Goal: Transaction & Acquisition: Purchase product/service

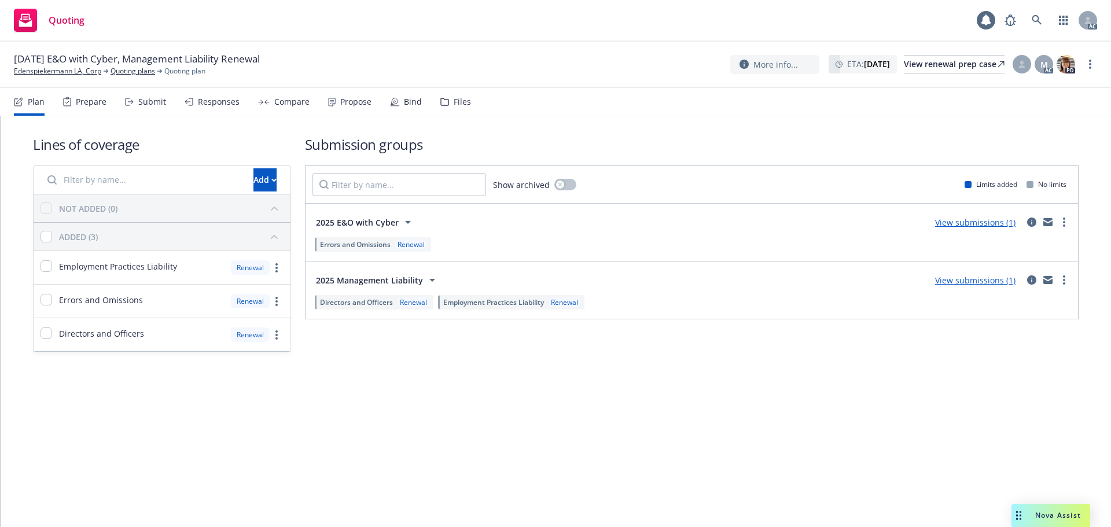
click at [208, 108] on div "Responses" at bounding box center [212, 102] width 55 height 28
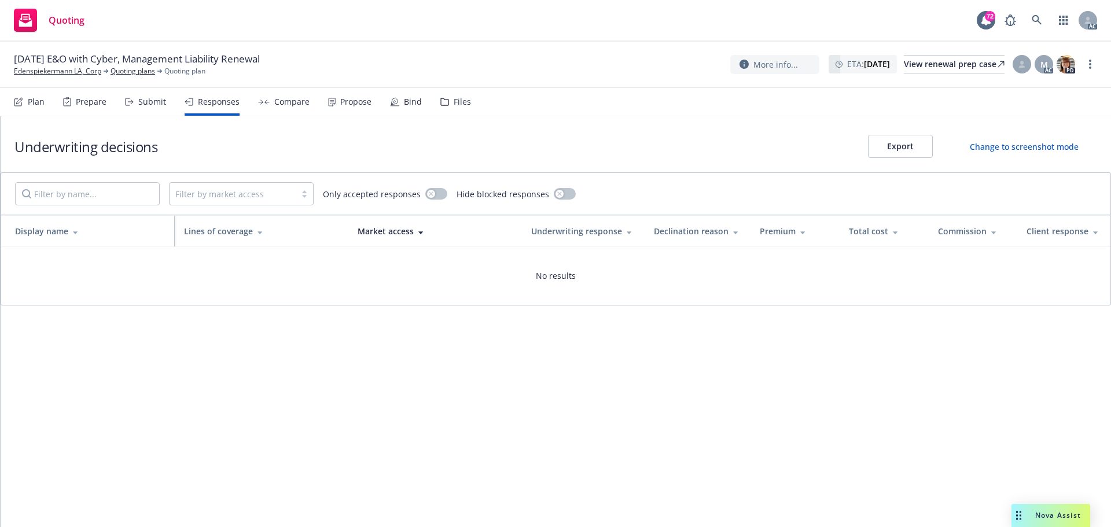
click at [354, 102] on div "Propose" at bounding box center [355, 101] width 31 height 9
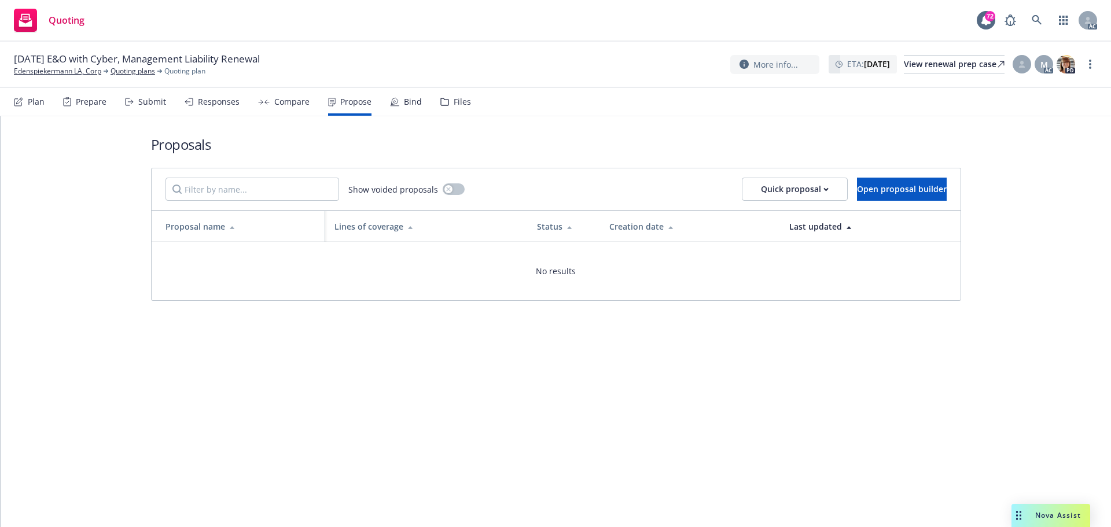
click at [136, 106] on div "Submit" at bounding box center [145, 102] width 41 height 28
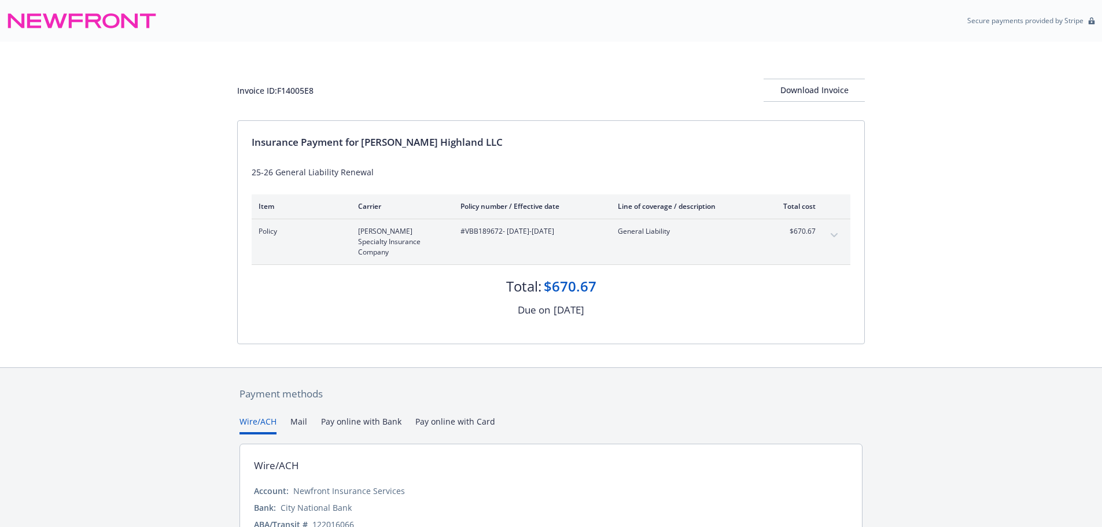
click at [168, 313] on div "Invoice ID: F14005E8 Download Invoice Insurance Payment for [PERSON_NAME] Highl…" at bounding box center [551, 205] width 1102 height 326
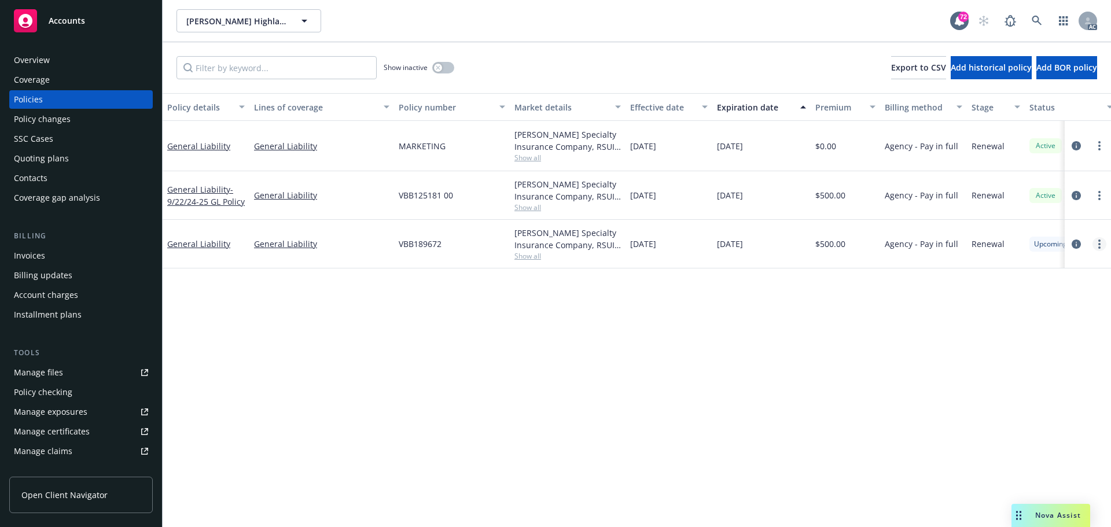
click at [1097, 247] on link "more" at bounding box center [1100, 244] width 14 height 14
drag, startPoint x: 819, startPoint y: 364, endPoint x: 1101, endPoint y: 249, distance: 304.5
click at [1101, 249] on link "more" at bounding box center [1100, 244] width 14 height 14
click at [1047, 413] on link "Copy logging email" at bounding box center [1038, 406] width 136 height 23
click at [1097, 192] on link "more" at bounding box center [1100, 196] width 14 height 14
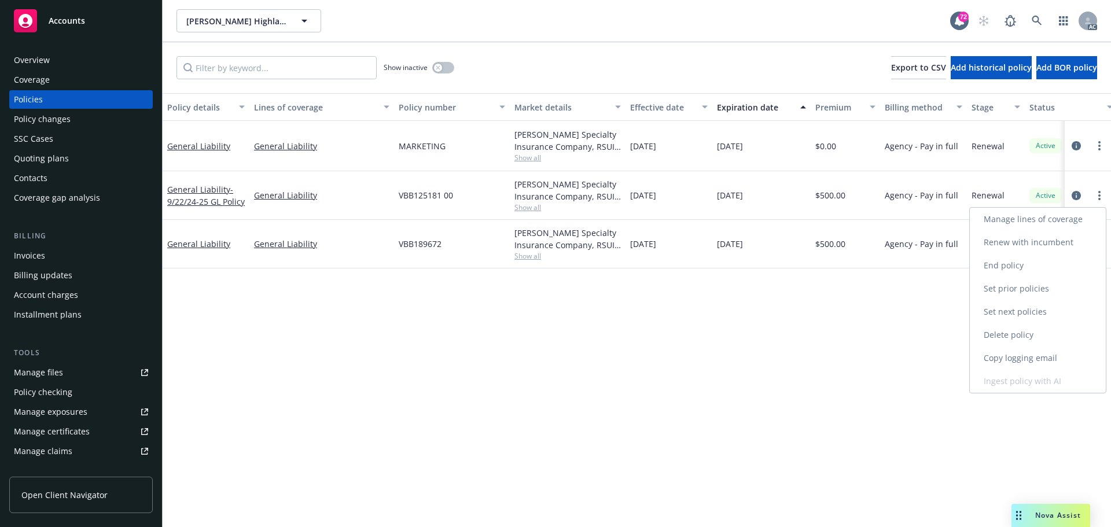
click at [1032, 363] on link "Copy logging email" at bounding box center [1038, 358] width 136 height 23
click at [479, 315] on div "Policy details Lines of coverage Policy number Market details Effective date Ex…" at bounding box center [637, 310] width 949 height 434
click at [1042, 512] on span "Nova Assist" at bounding box center [1058, 515] width 46 height 10
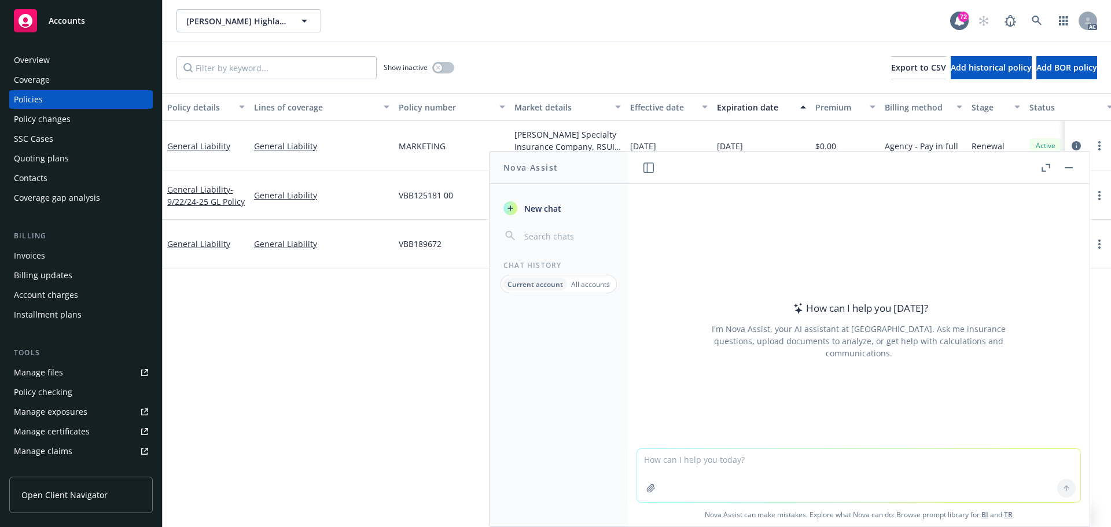
click at [765, 477] on textarea at bounding box center [858, 475] width 443 height 53
click at [602, 280] on p "All accounts" at bounding box center [590, 285] width 39 height 10
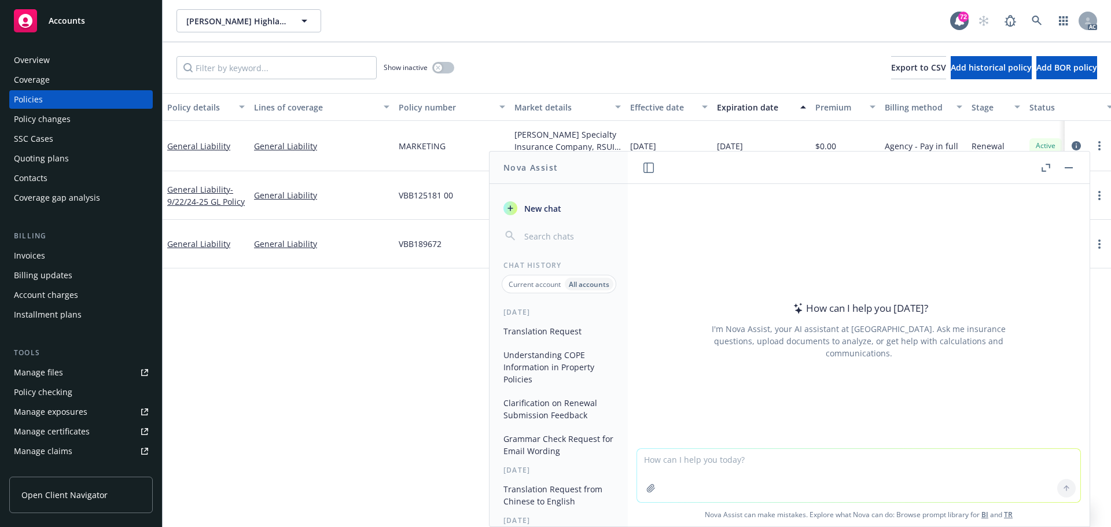
click at [552, 447] on button "Grammar Check Request for Email Wording" at bounding box center [559, 444] width 120 height 31
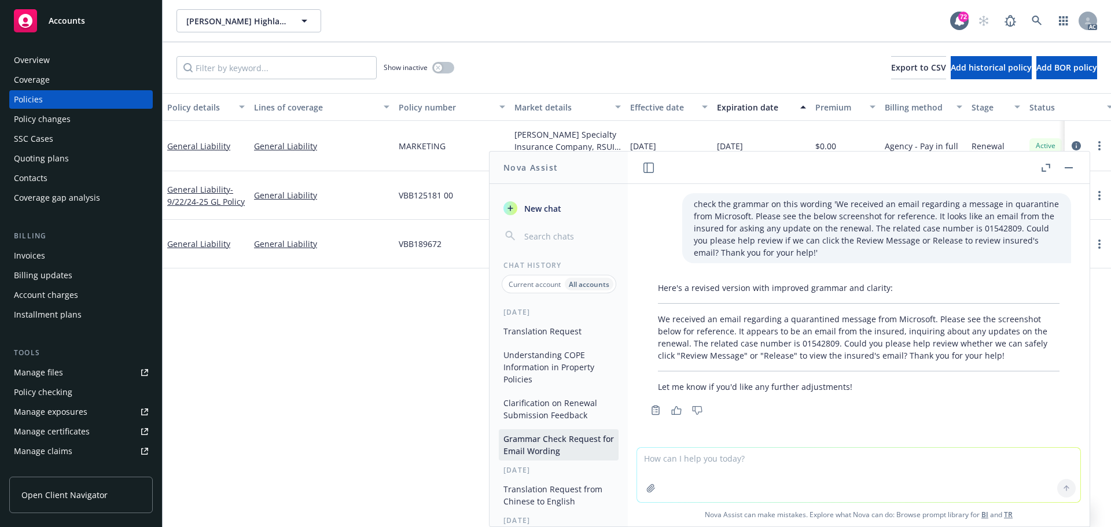
click at [780, 487] on textarea at bounding box center [858, 475] width 443 height 54
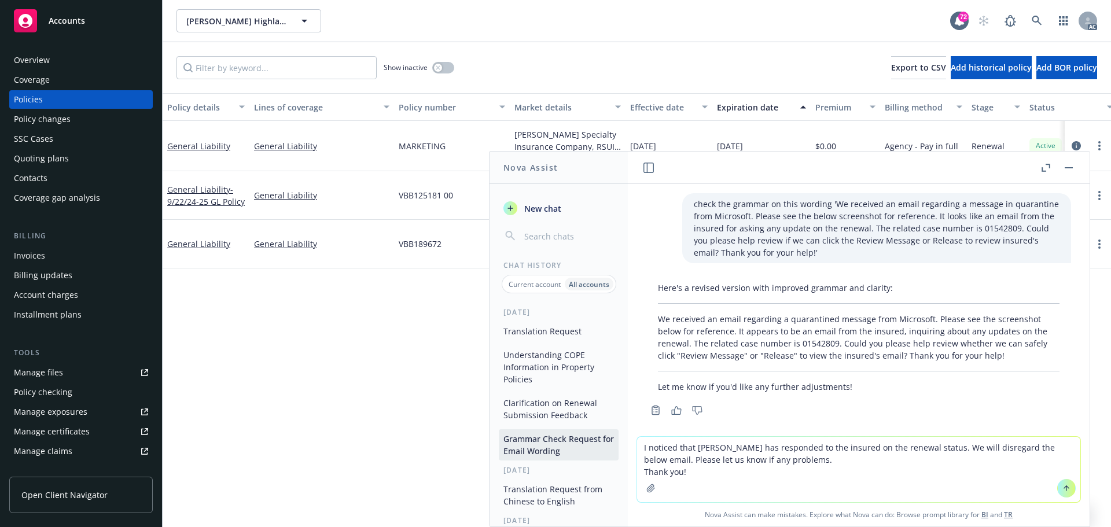
drag, startPoint x: 694, startPoint y: 475, endPoint x: 620, endPoint y: 467, distance: 74.5
click at [627, 467] on div "Nova Assist New chat Chat History Current account All accounts Yesterday Transl…" at bounding box center [858, 339] width 463 height 376
type textarea "I noticed that Miles Crenwelge has responded to the insured on the renewal stat…"
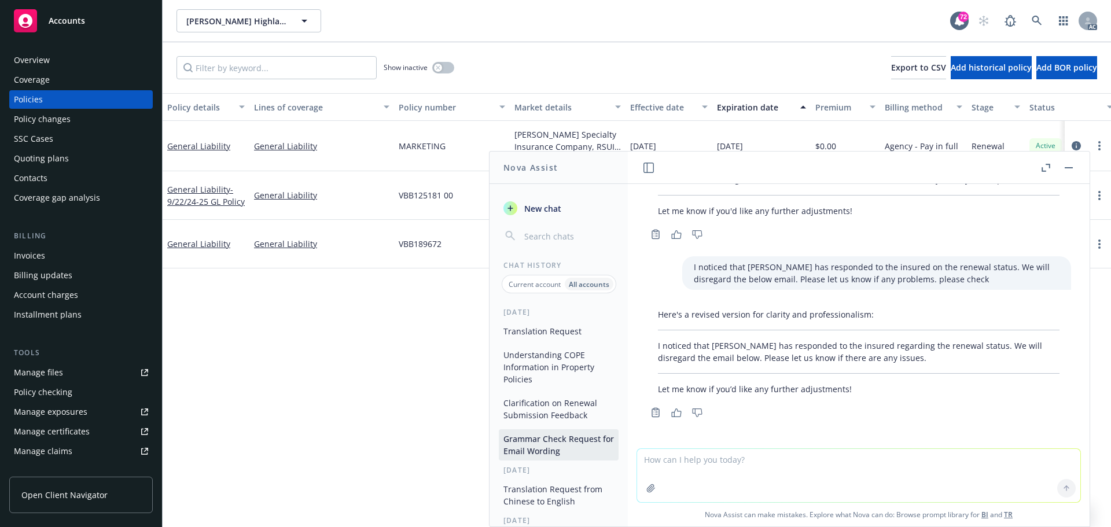
scroll to position [176, 0]
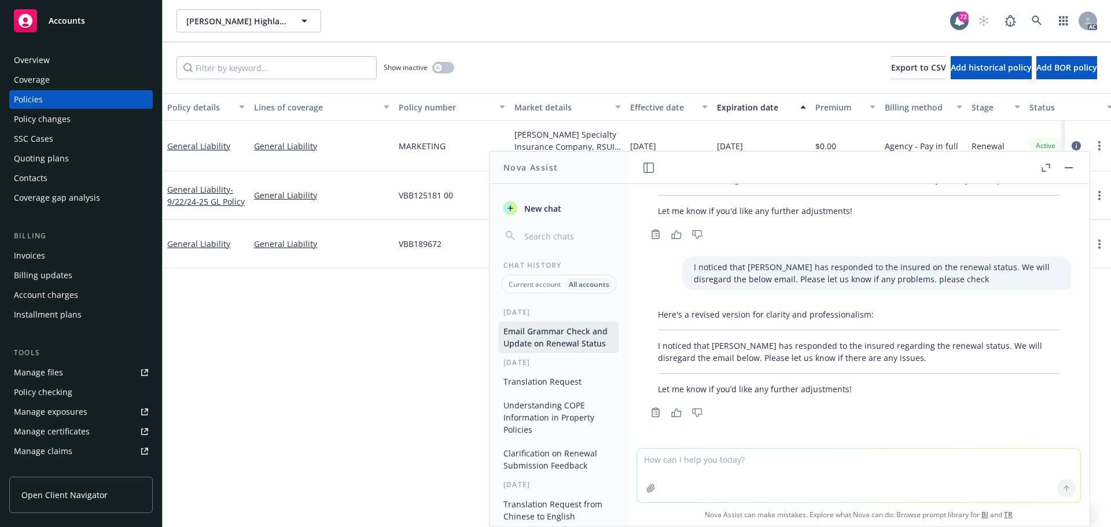
click at [1071, 169] on button "button" at bounding box center [1069, 168] width 14 height 14
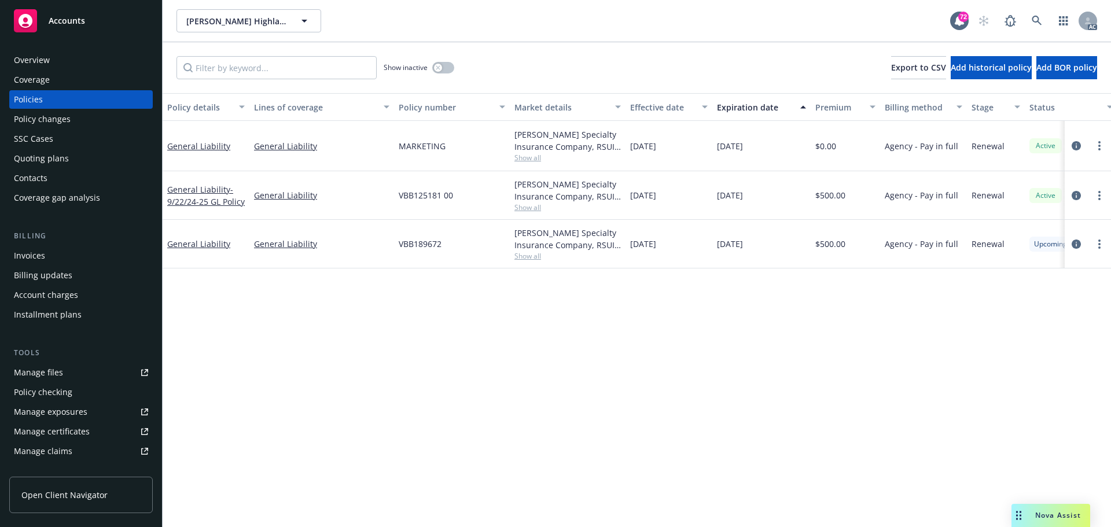
click at [717, 310] on div "Policy details Lines of coverage Policy number Market details Effective date Ex…" at bounding box center [637, 310] width 949 height 434
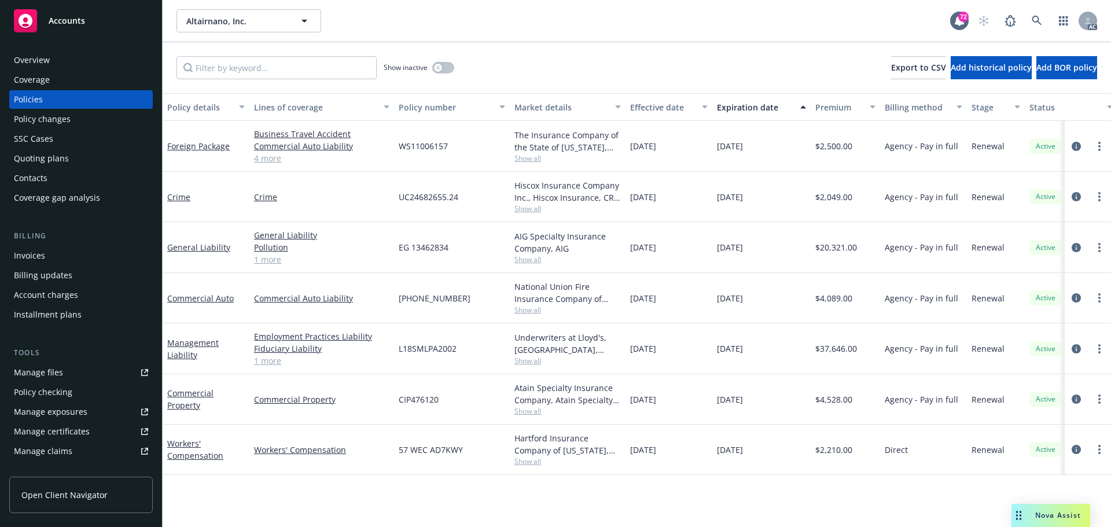
click at [71, 117] on div "Policy changes" at bounding box center [81, 119] width 134 height 19
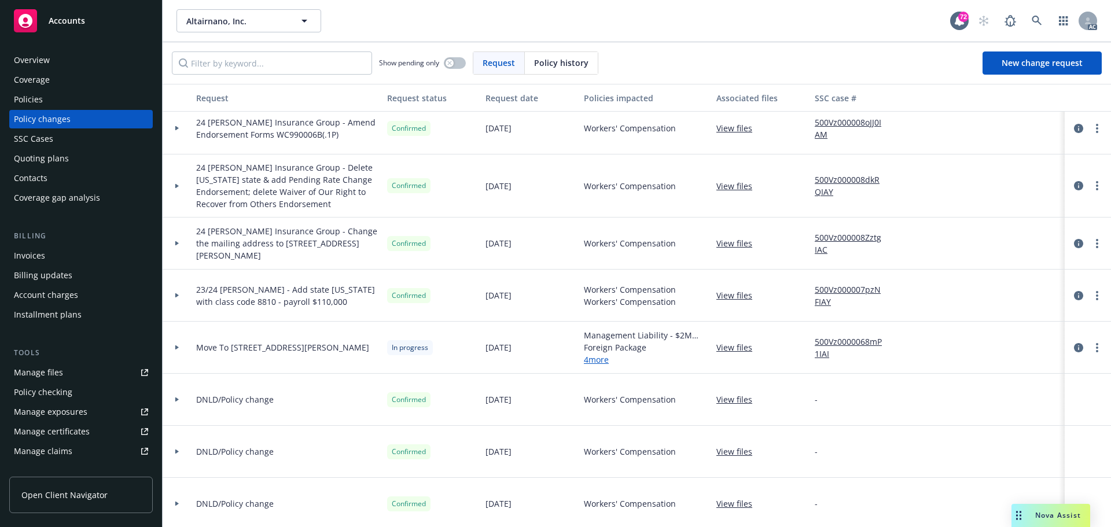
scroll to position [289, 0]
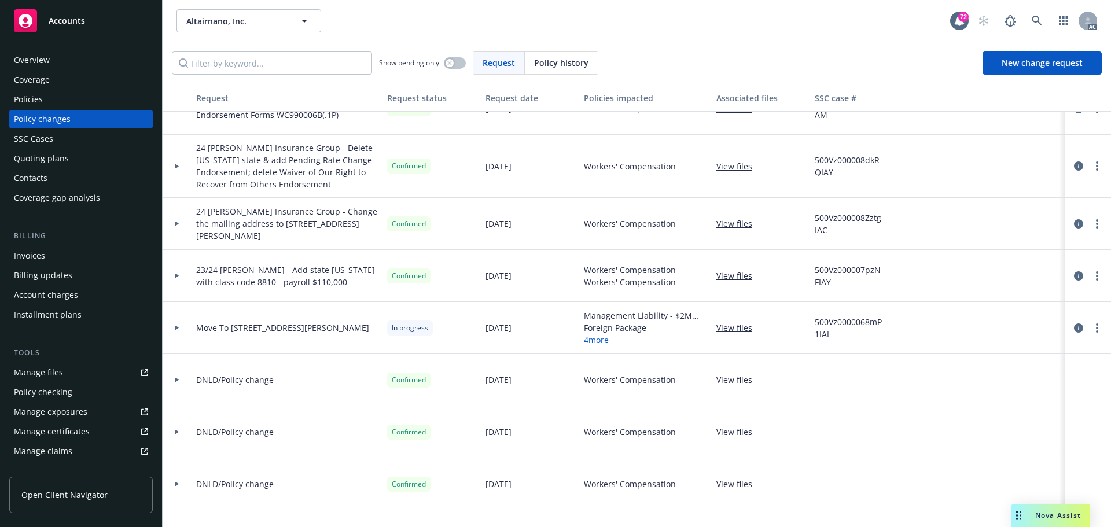
click at [177, 329] on icon at bounding box center [177, 328] width 5 height 4
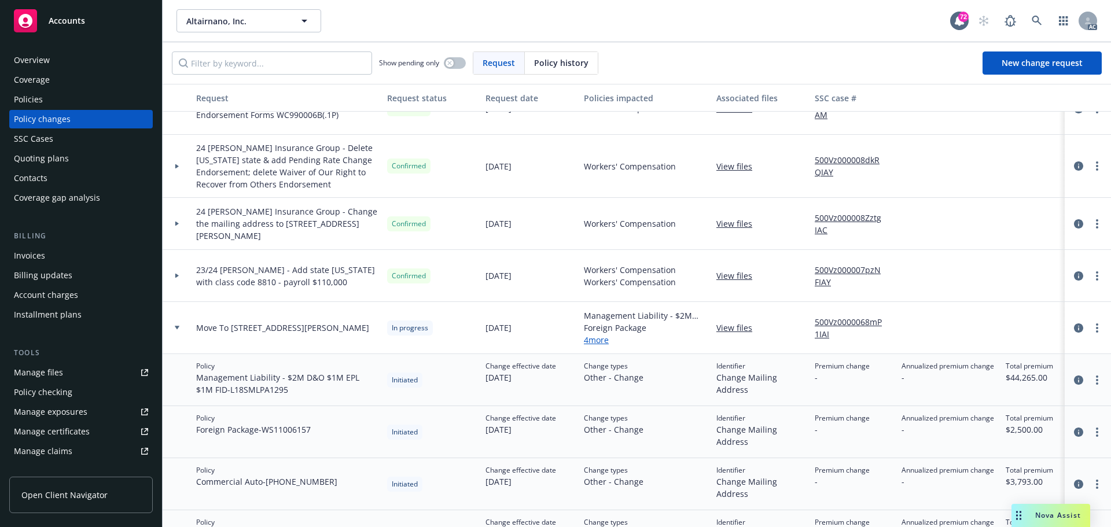
click at [177, 329] on icon at bounding box center [177, 327] width 5 height 3
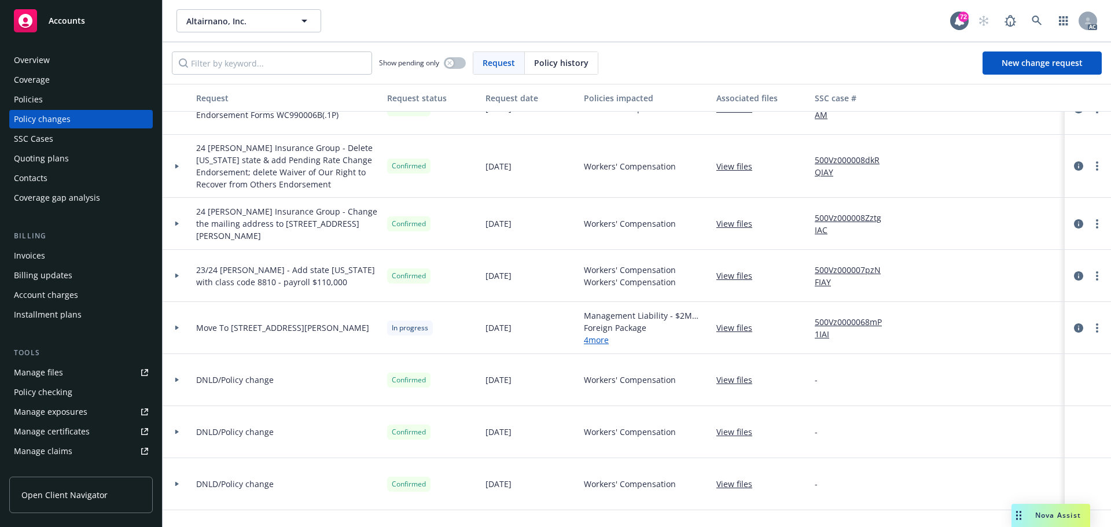
click at [182, 330] on div at bounding box center [177, 328] width 29 height 52
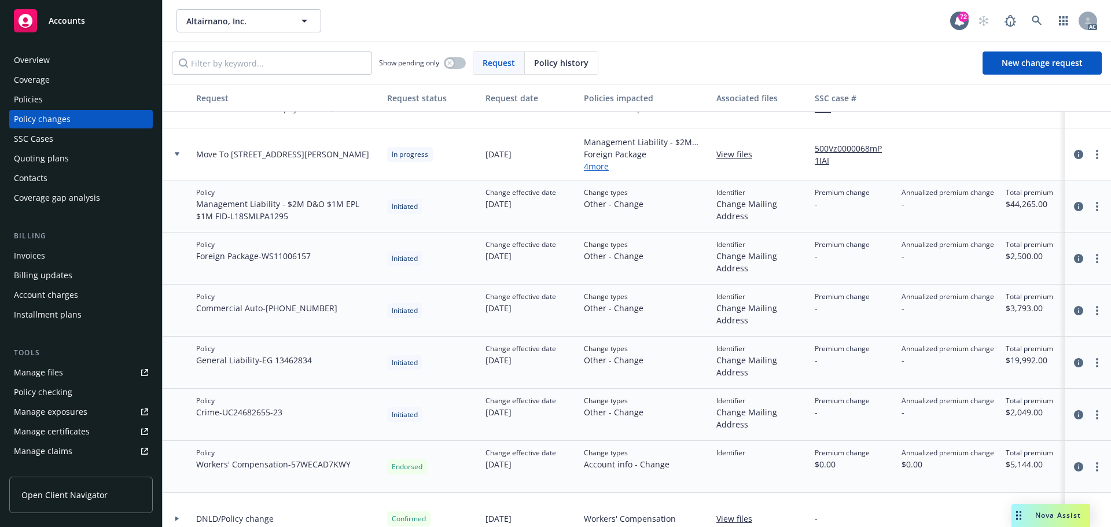
scroll to position [347, 0]
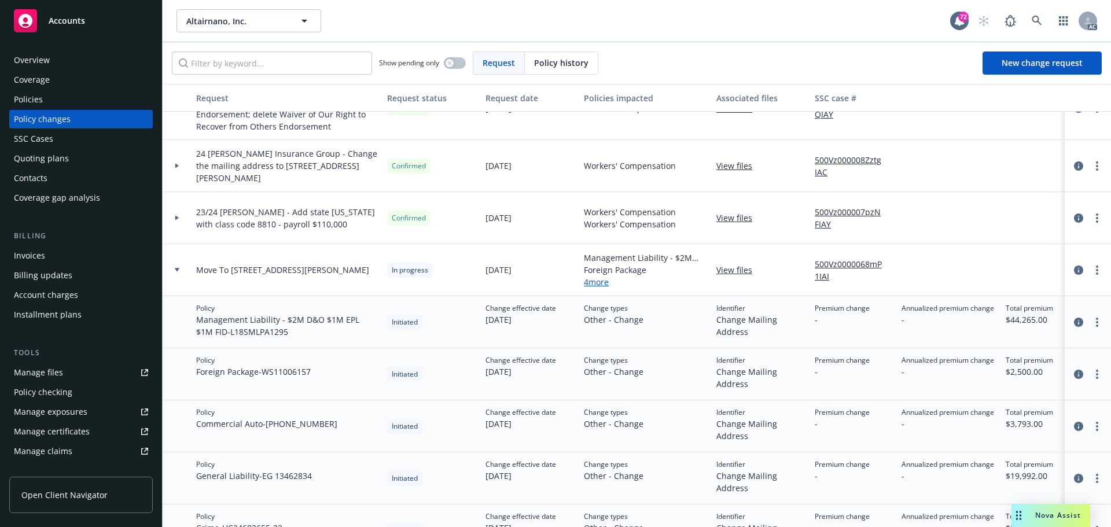
click at [182, 273] on div at bounding box center [177, 270] width 29 height 52
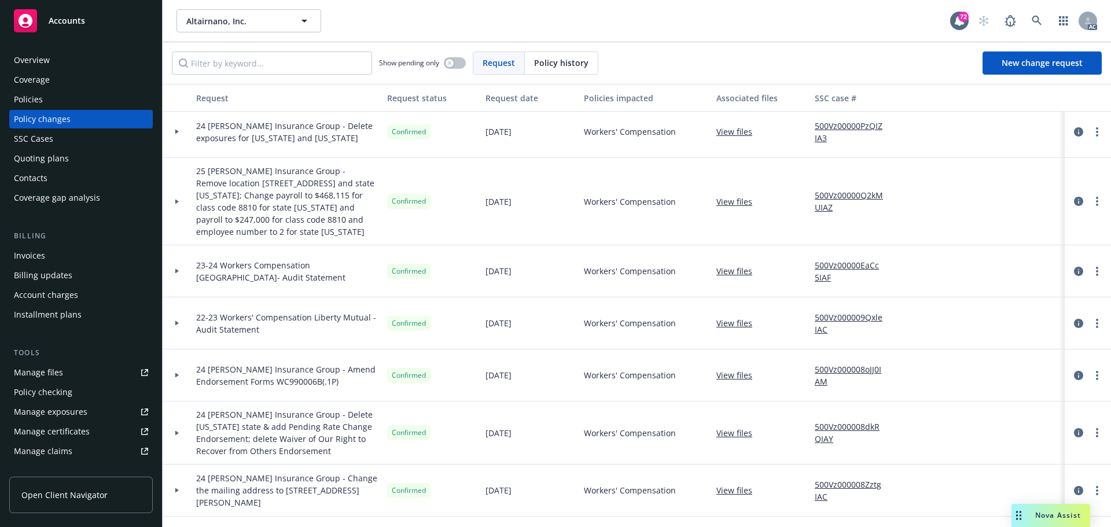
scroll to position [0, 0]
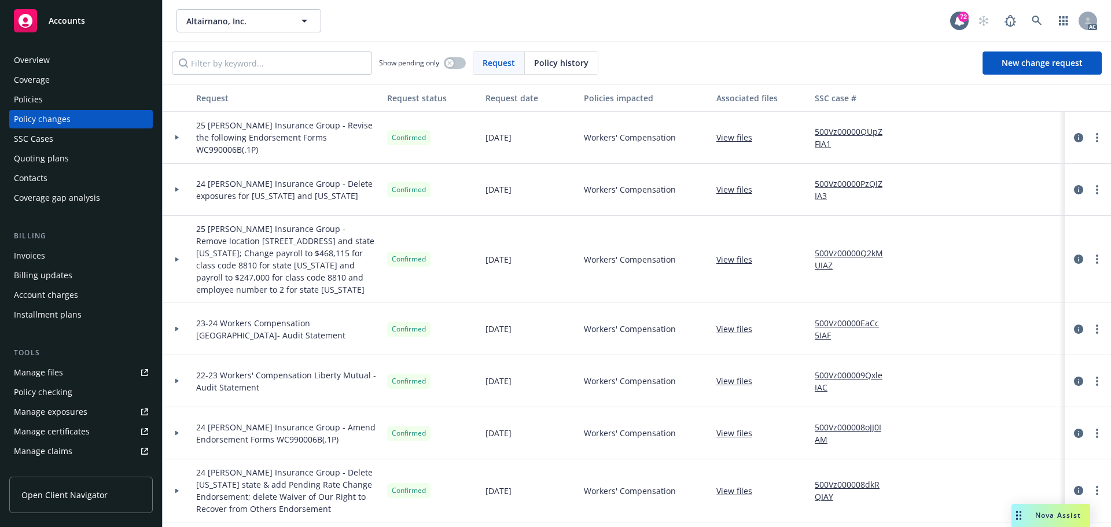
click at [52, 101] on div "Policies" at bounding box center [81, 99] width 134 height 19
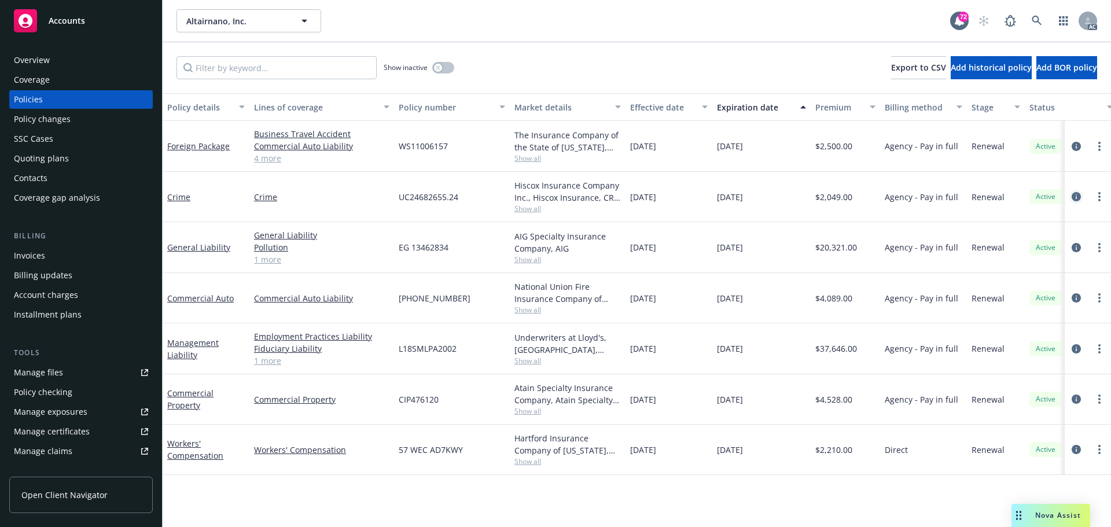
click at [1072, 197] on icon "circleInformation" at bounding box center [1076, 196] width 9 height 9
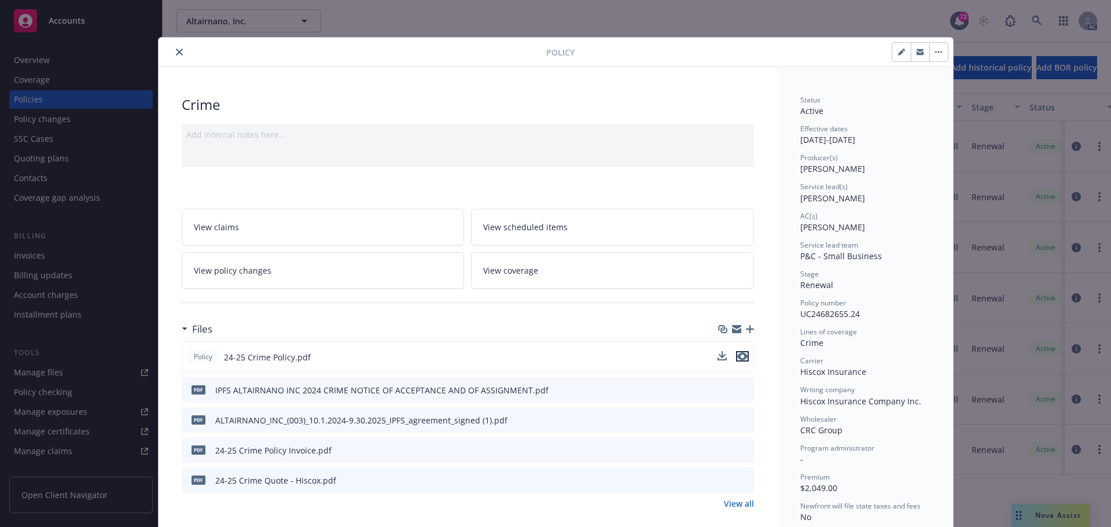
click at [740, 355] on icon "preview file" at bounding box center [742, 356] width 10 height 8
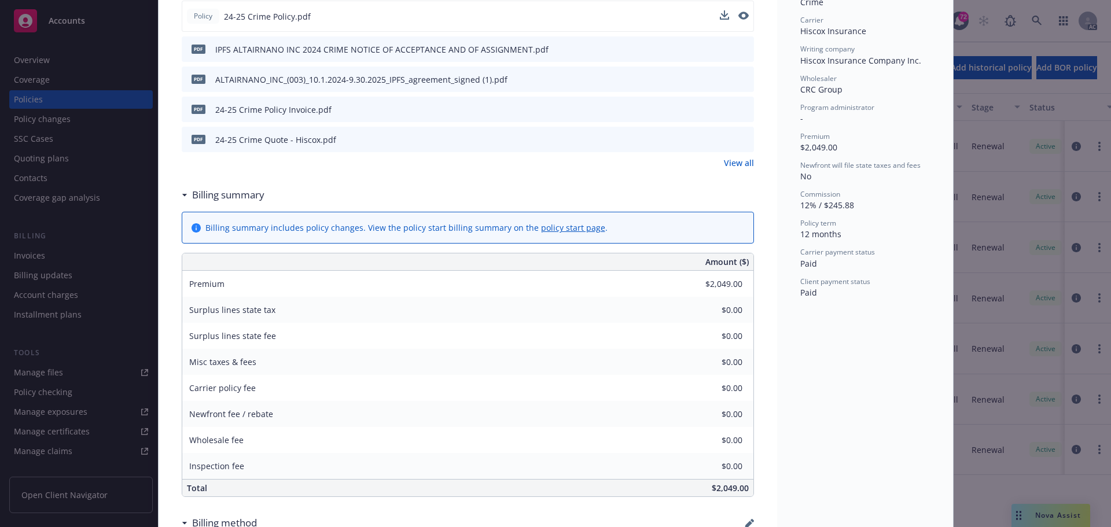
scroll to position [347, 0]
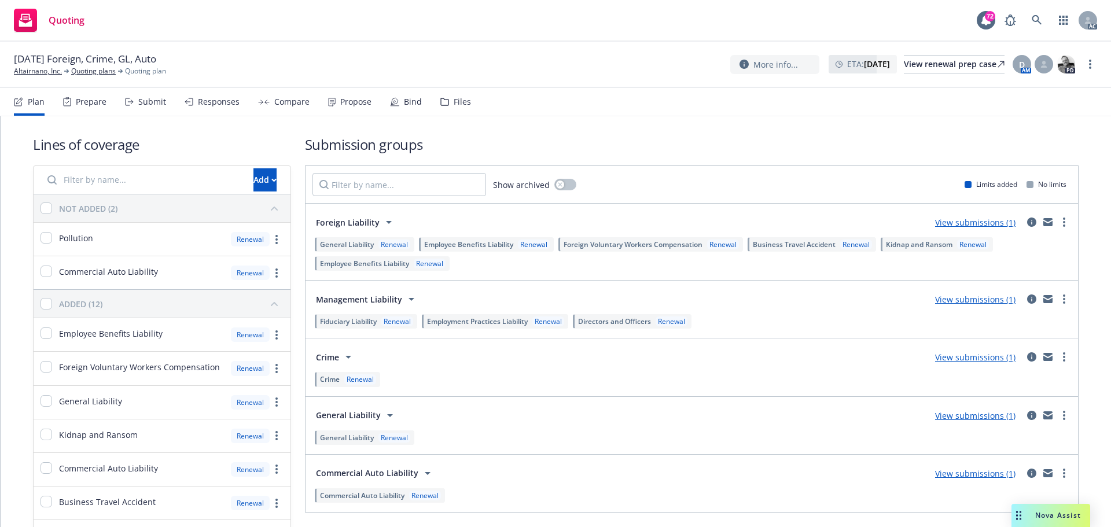
click at [146, 109] on div "Submit" at bounding box center [145, 102] width 41 height 28
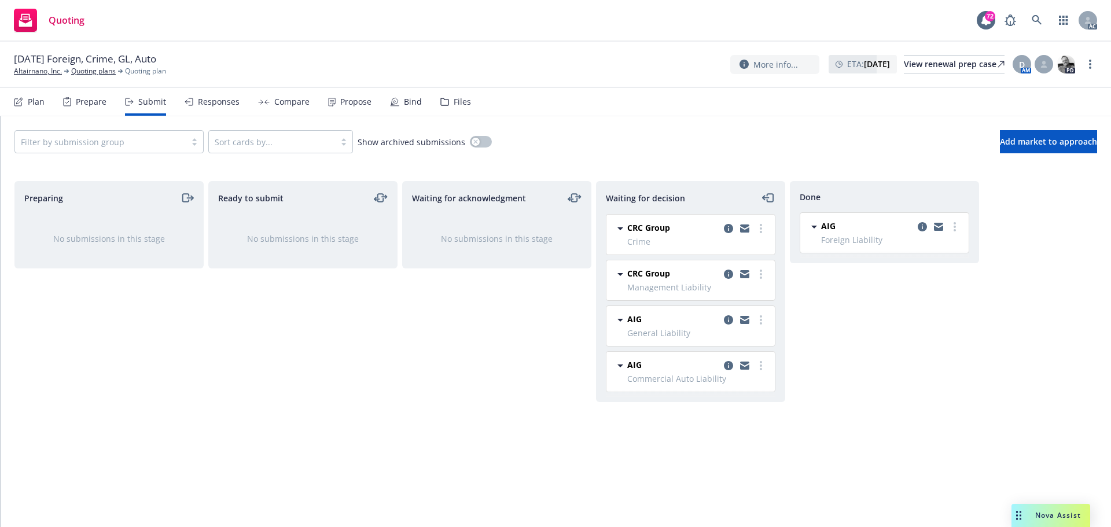
click at [222, 115] on div "Responses" at bounding box center [212, 102] width 55 height 28
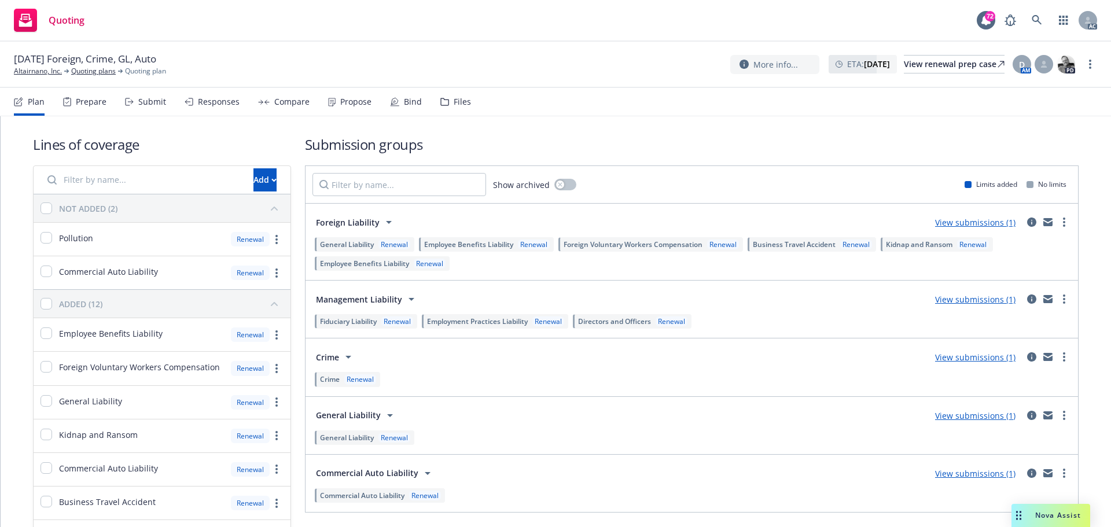
click at [152, 110] on div "Submit" at bounding box center [145, 102] width 41 height 28
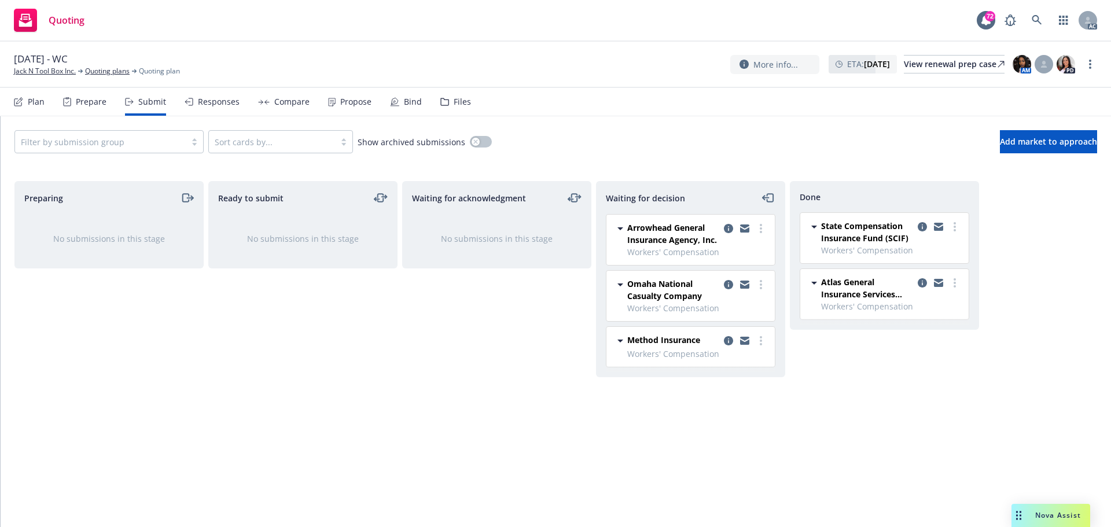
click at [211, 107] on div "Responses" at bounding box center [212, 102] width 55 height 28
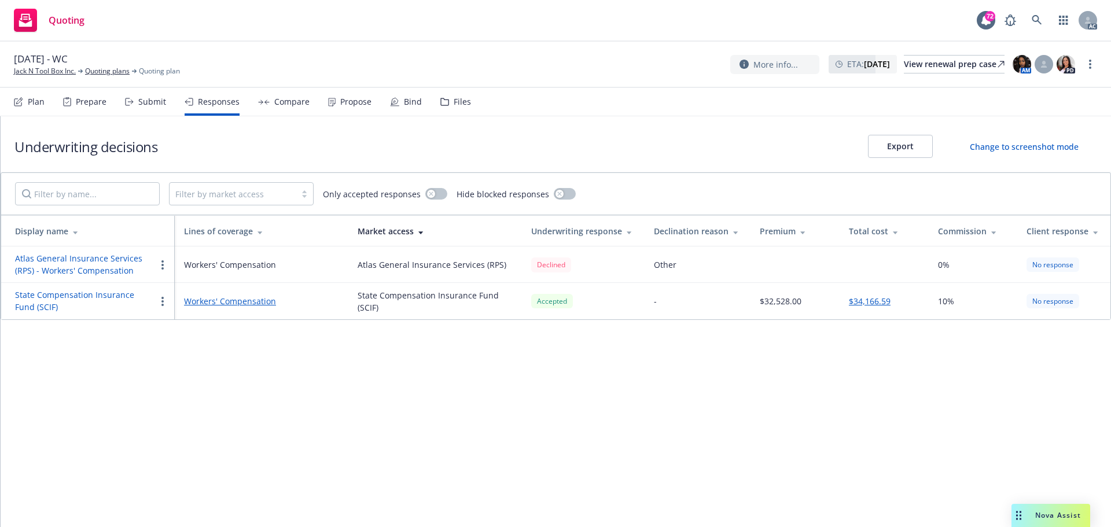
click at [340, 106] on div "Propose" at bounding box center [355, 101] width 31 height 9
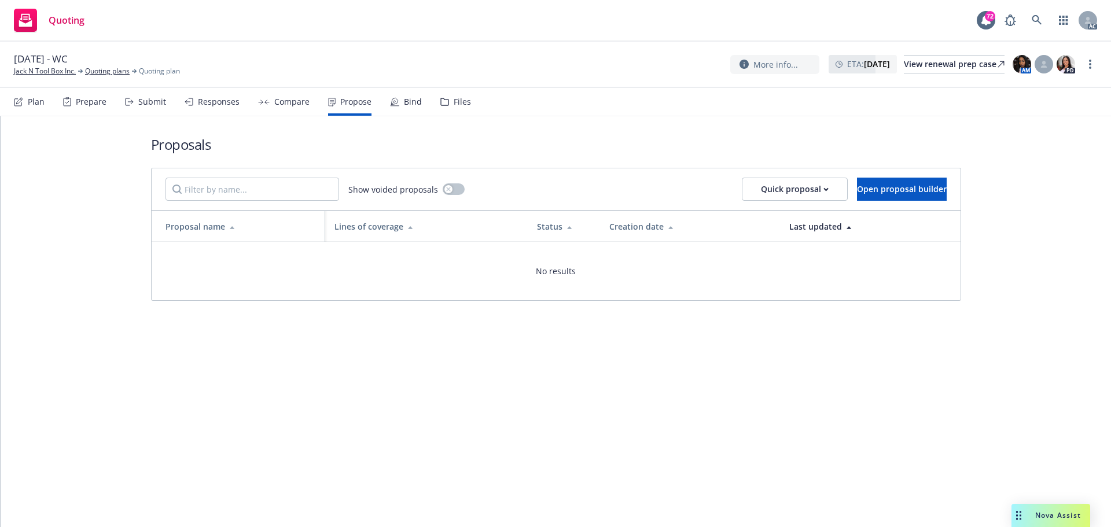
click at [210, 110] on div "Responses" at bounding box center [212, 102] width 55 height 28
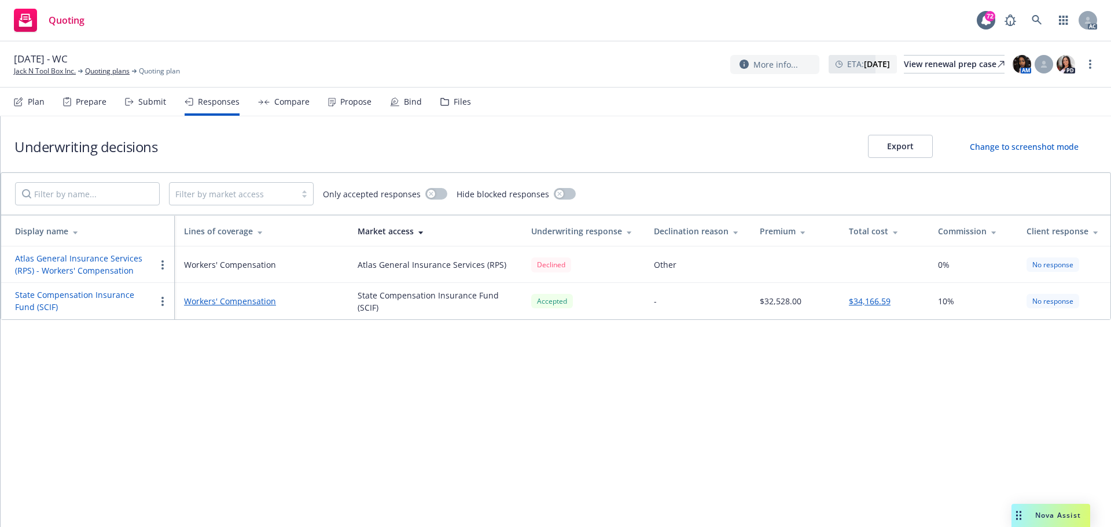
click at [869, 304] on button "$34,166.59" at bounding box center [870, 301] width 42 height 12
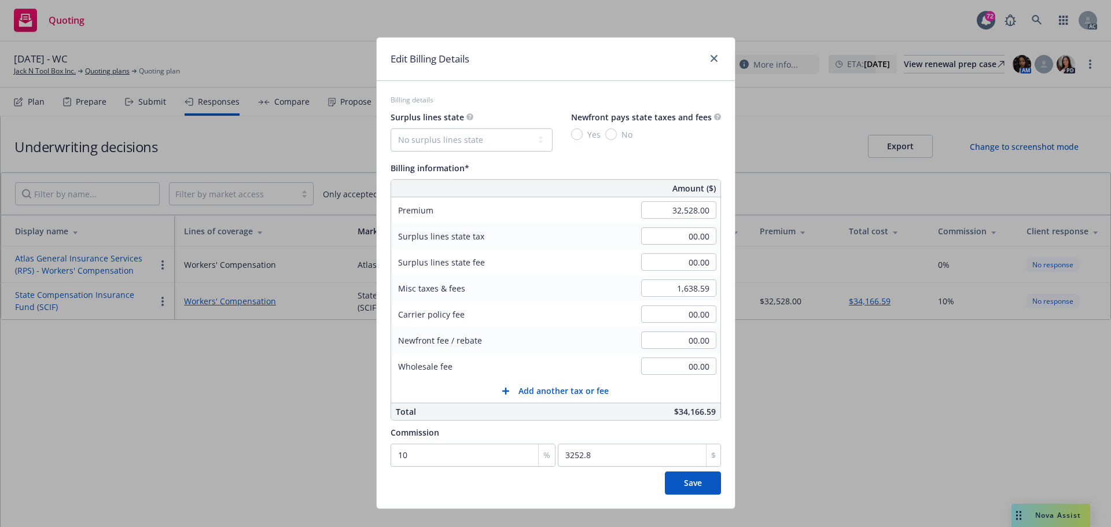
click at [716, 57] on div "Edit Billing Details" at bounding box center [556, 59] width 358 height 43
click at [711, 59] on icon "close" at bounding box center [714, 58] width 7 height 7
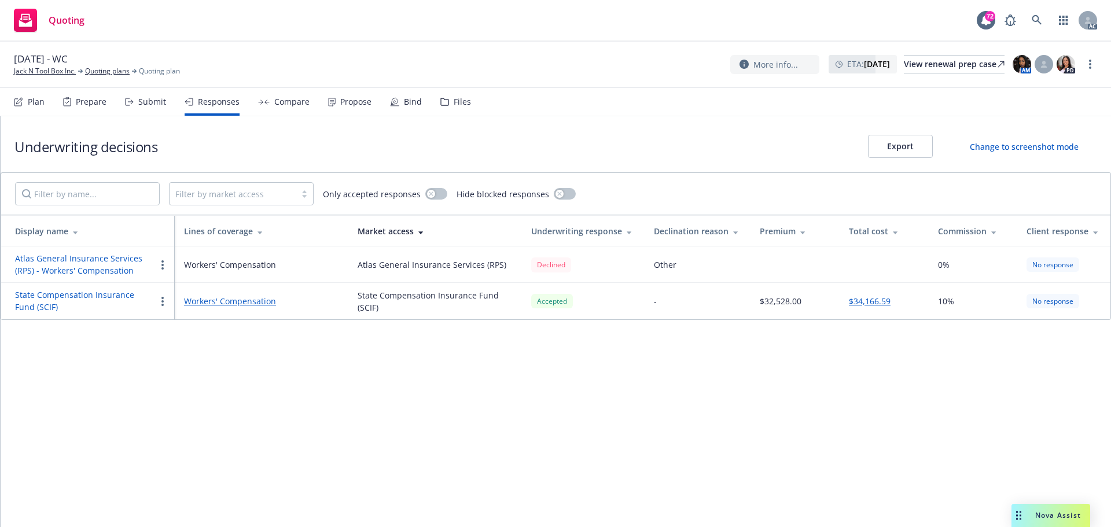
click at [134, 107] on div "Submit" at bounding box center [145, 102] width 41 height 28
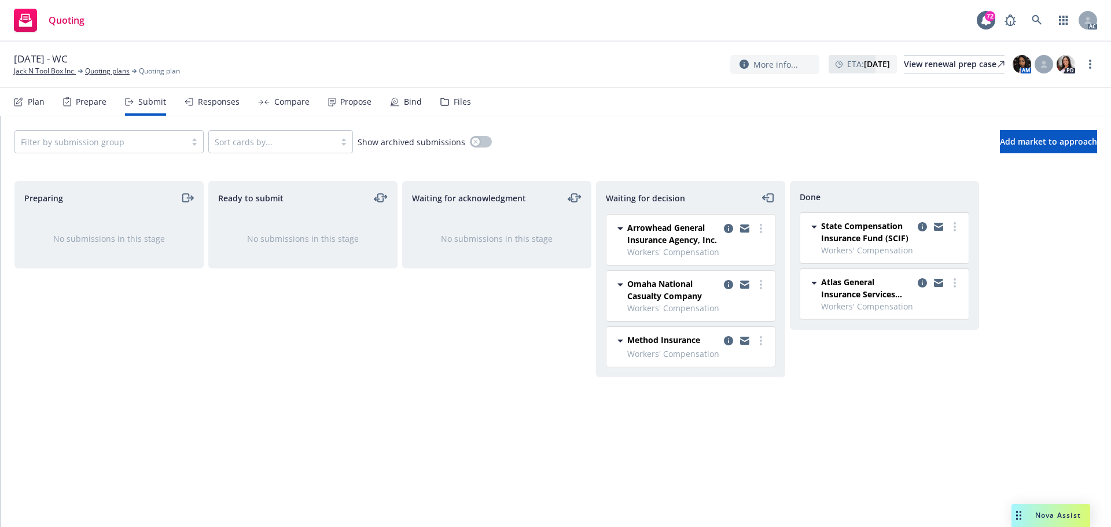
click at [201, 97] on div "Responses" at bounding box center [219, 101] width 42 height 9
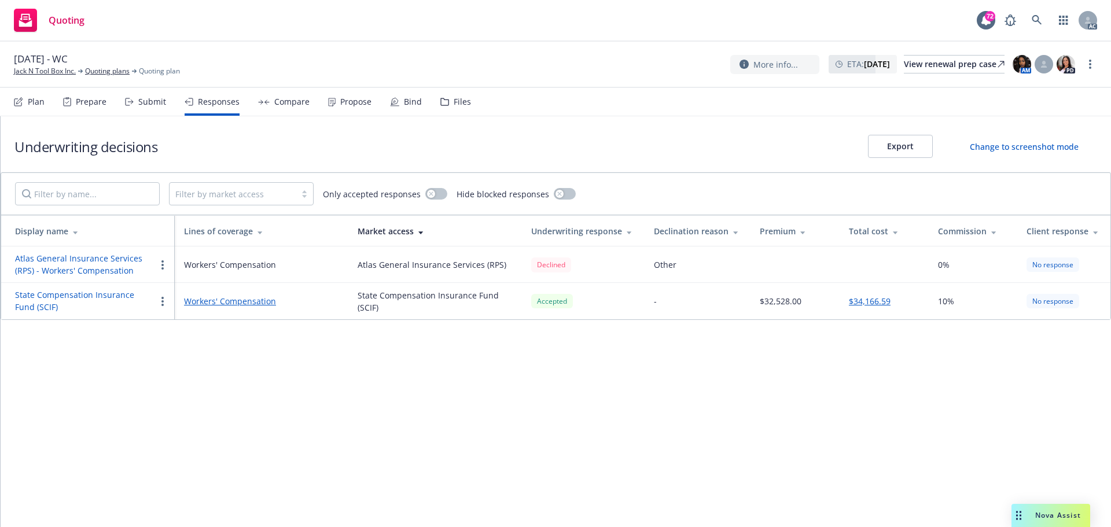
click at [349, 102] on div "Propose" at bounding box center [355, 101] width 31 height 9
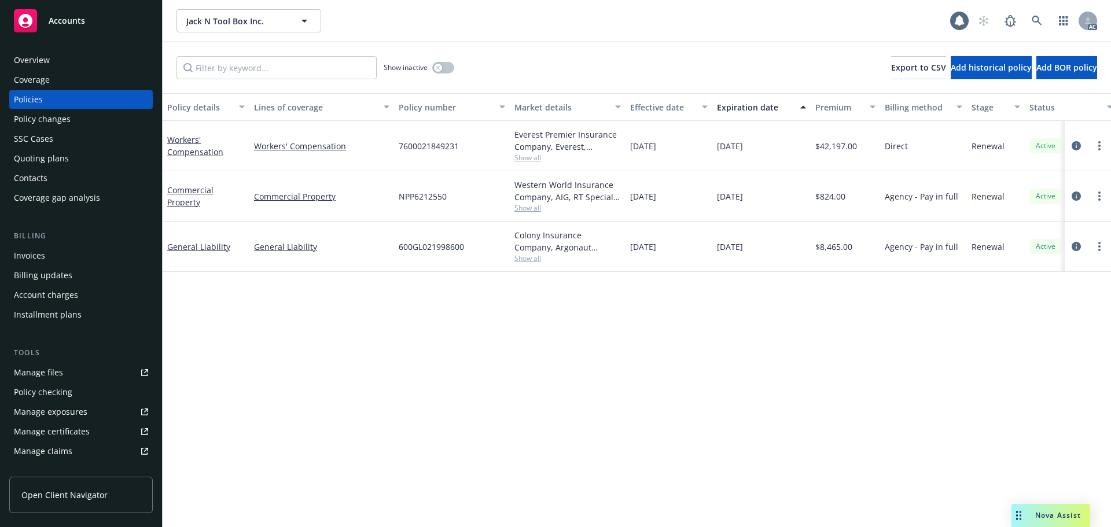
click at [572, 355] on div "Policy details Lines of coverage Policy number Market details Effective date Ex…" at bounding box center [637, 310] width 949 height 434
click at [683, 356] on div "Policy details Lines of coverage Policy number Market details Effective date Ex…" at bounding box center [637, 310] width 949 height 434
click at [841, 321] on div "Policy details Lines of coverage Policy number Market details Effective date Ex…" at bounding box center [637, 310] width 949 height 434
click at [1072, 146] on icon "circleInformation" at bounding box center [1076, 145] width 9 height 9
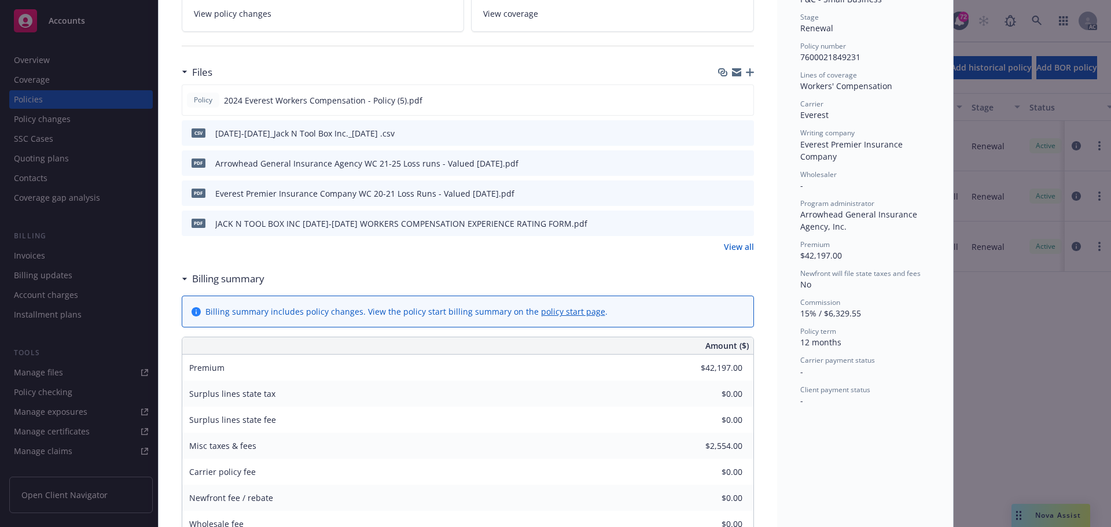
scroll to position [347, 0]
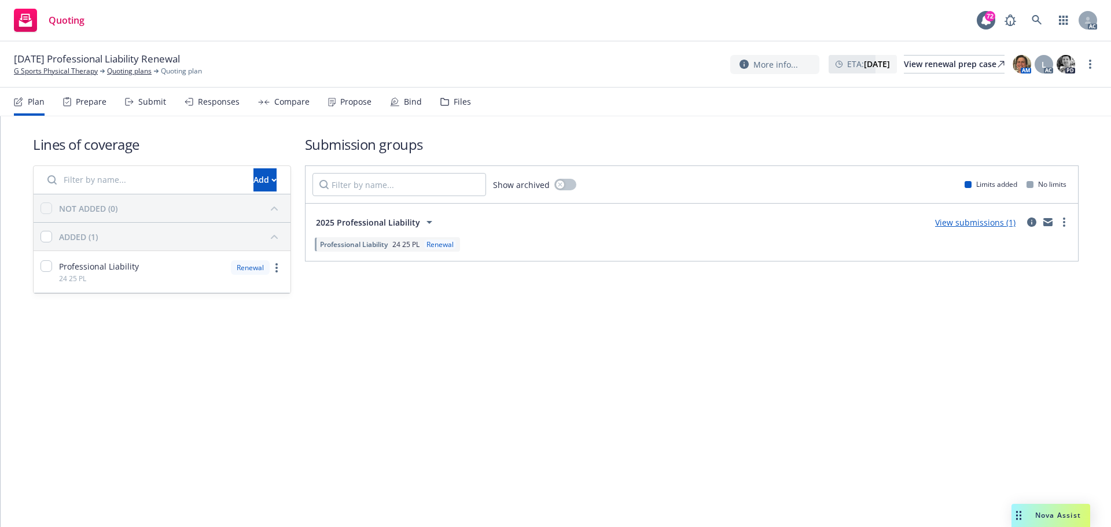
click at [149, 108] on div "Submit" at bounding box center [145, 102] width 41 height 28
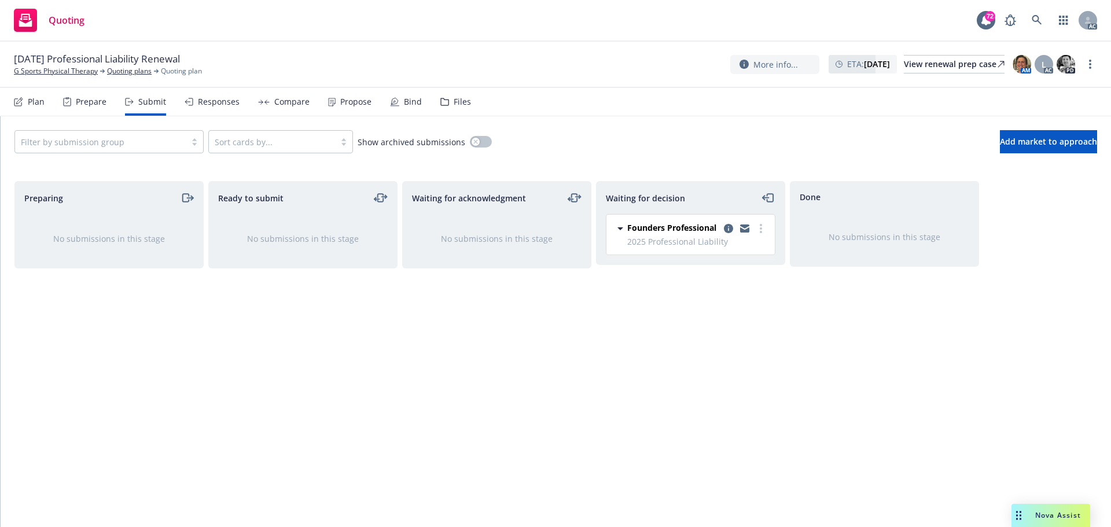
click at [355, 102] on div "Propose" at bounding box center [355, 101] width 31 height 9
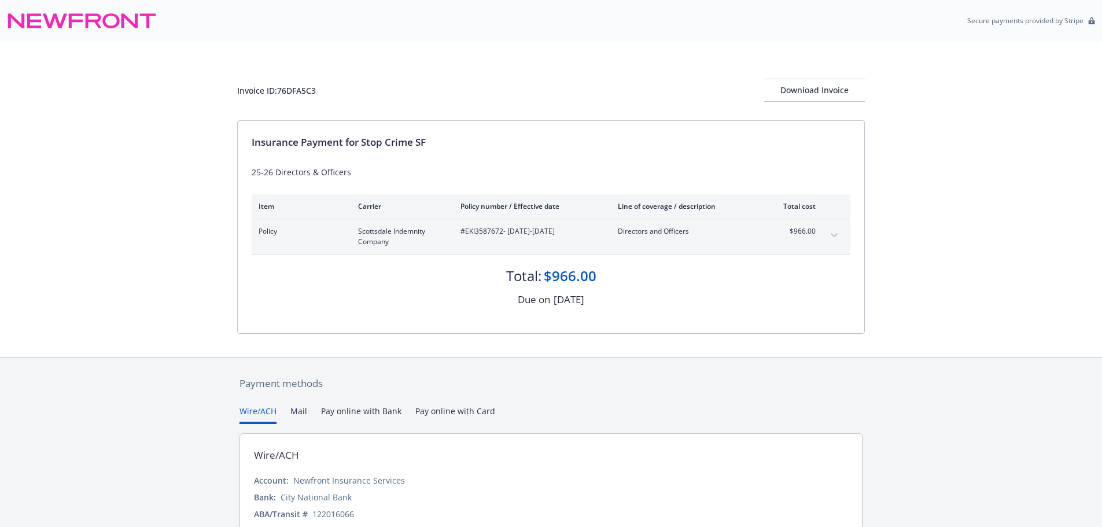
click at [134, 237] on div "Invoice ID: 76DFA5C3 Download Invoice Insurance Payment for Stop Crime SF 25-26…" at bounding box center [551, 199] width 1102 height 315
click at [173, 220] on div "Invoice ID: 76DFA5C3 Download Invoice Insurance Payment for Stop Crime SF 25-26…" at bounding box center [551, 199] width 1102 height 315
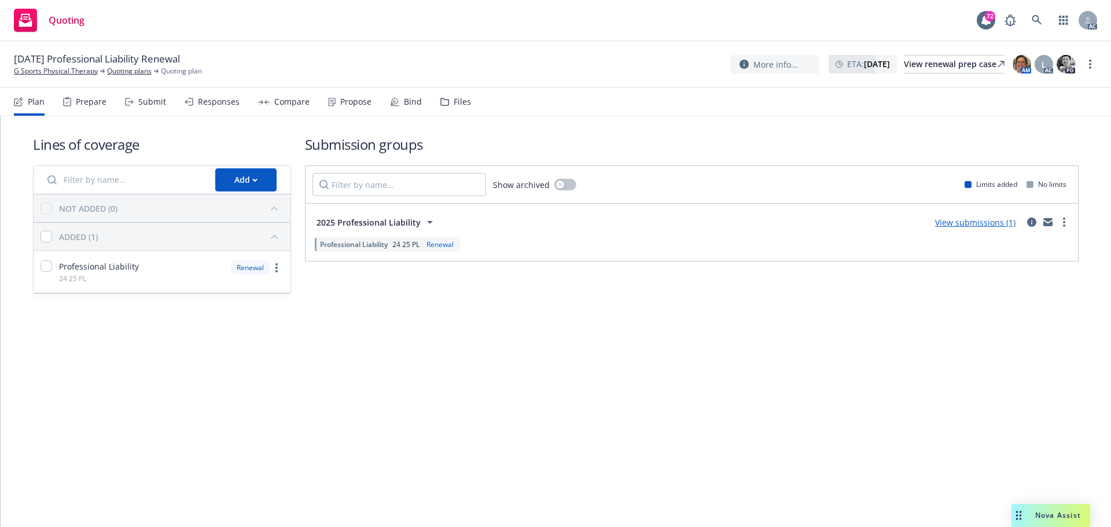
click at [155, 102] on div "Submit" at bounding box center [152, 101] width 28 height 9
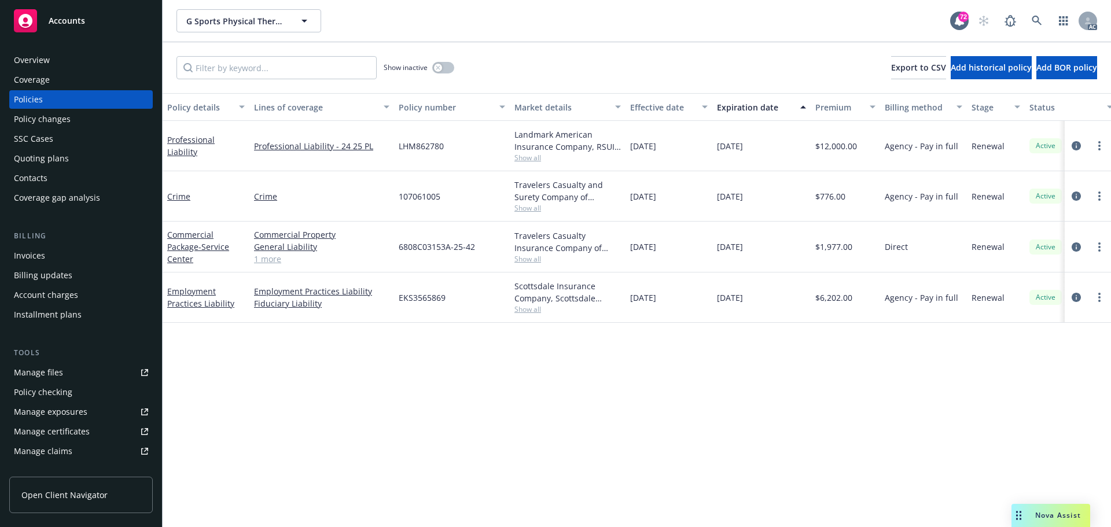
click at [37, 377] on div "Manage files" at bounding box center [38, 372] width 49 height 19
click at [84, 122] on div "Policy changes" at bounding box center [81, 119] width 134 height 19
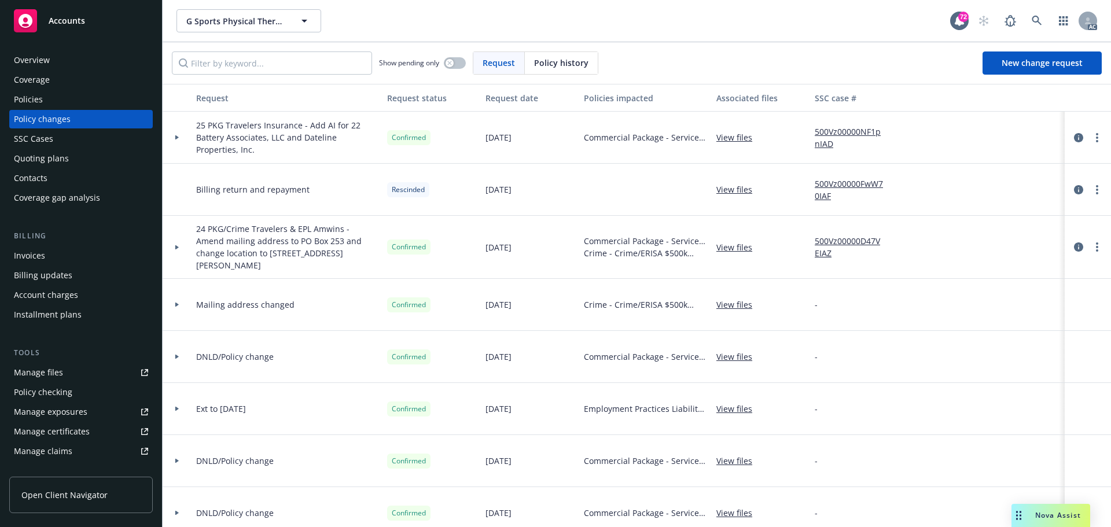
click at [177, 134] on div at bounding box center [177, 138] width 29 height 52
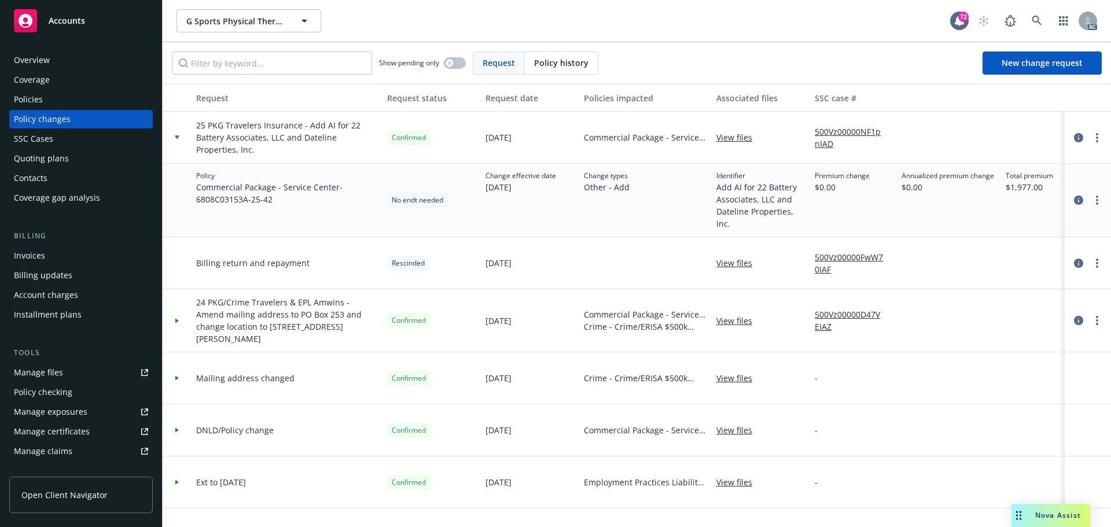
click at [178, 138] on icon at bounding box center [177, 136] width 5 height 3
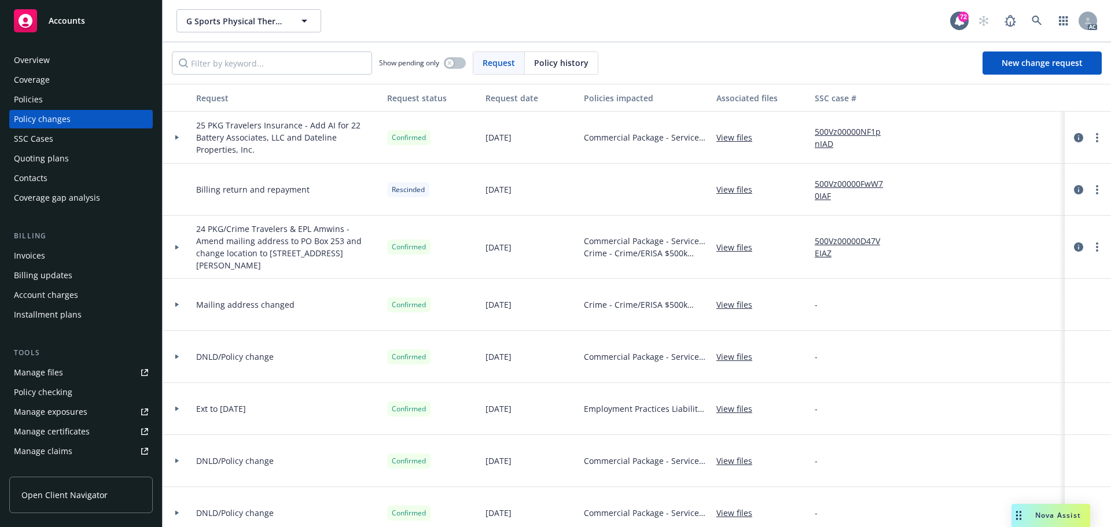
click at [186, 137] on div at bounding box center [177, 137] width 20 height 4
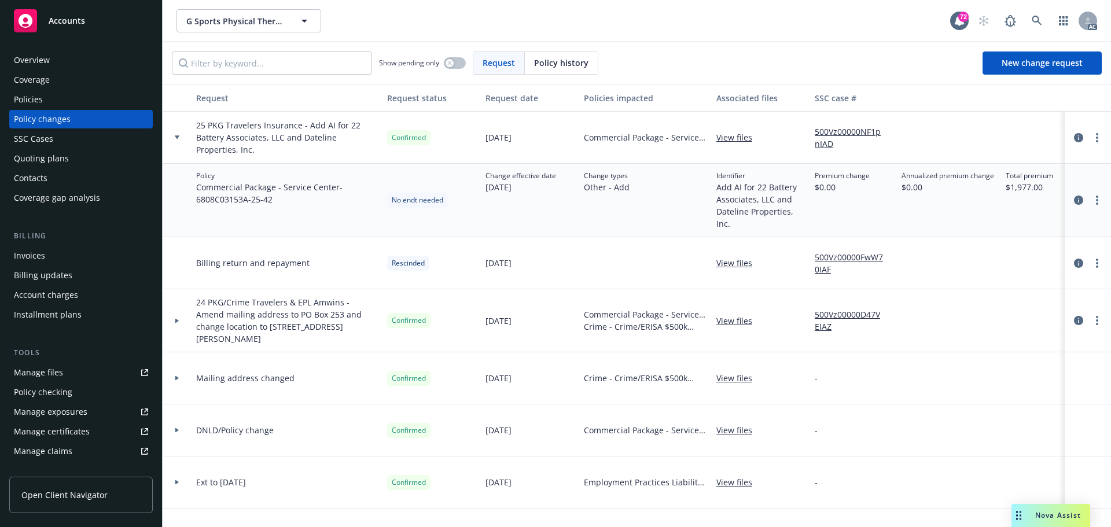
click at [180, 130] on div at bounding box center [177, 138] width 29 height 52
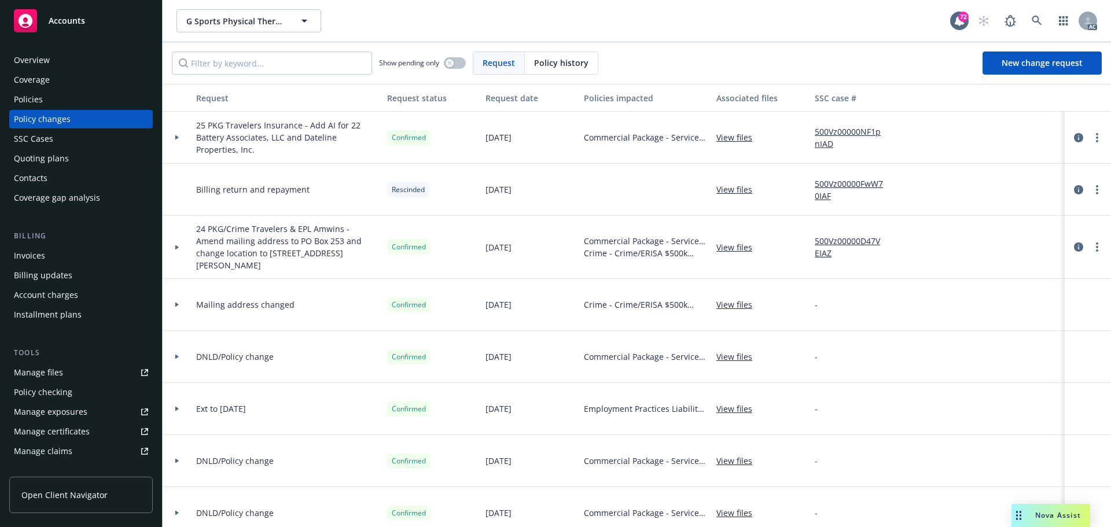
click at [181, 248] on div at bounding box center [177, 247] width 20 height 4
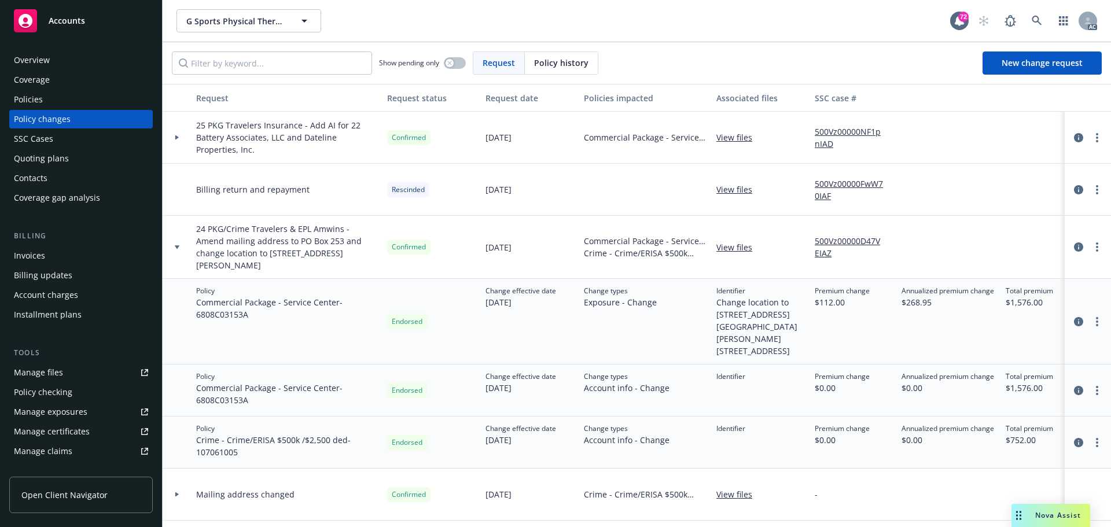
click at [181, 247] on div at bounding box center [177, 247] width 20 height 4
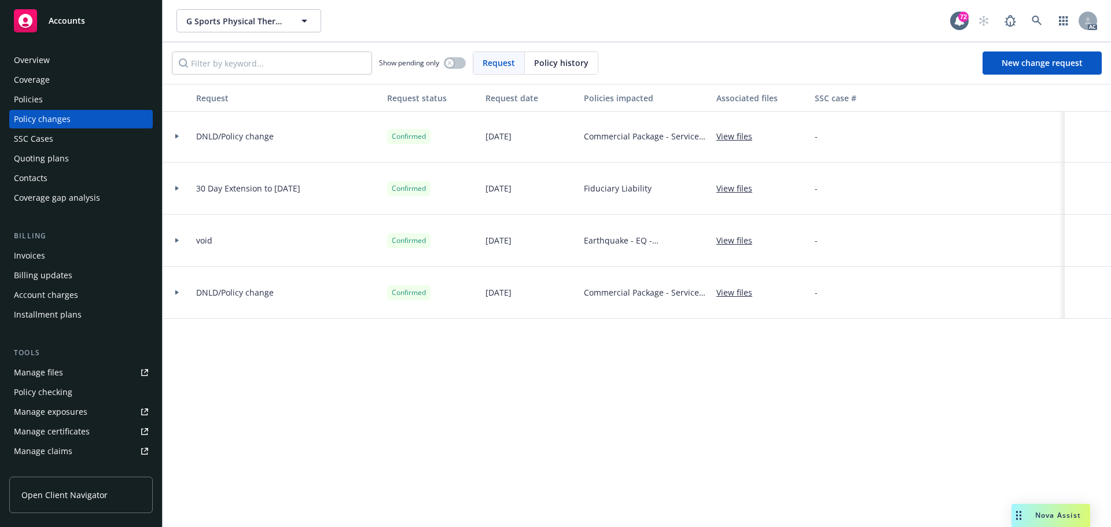
scroll to position [293, 0]
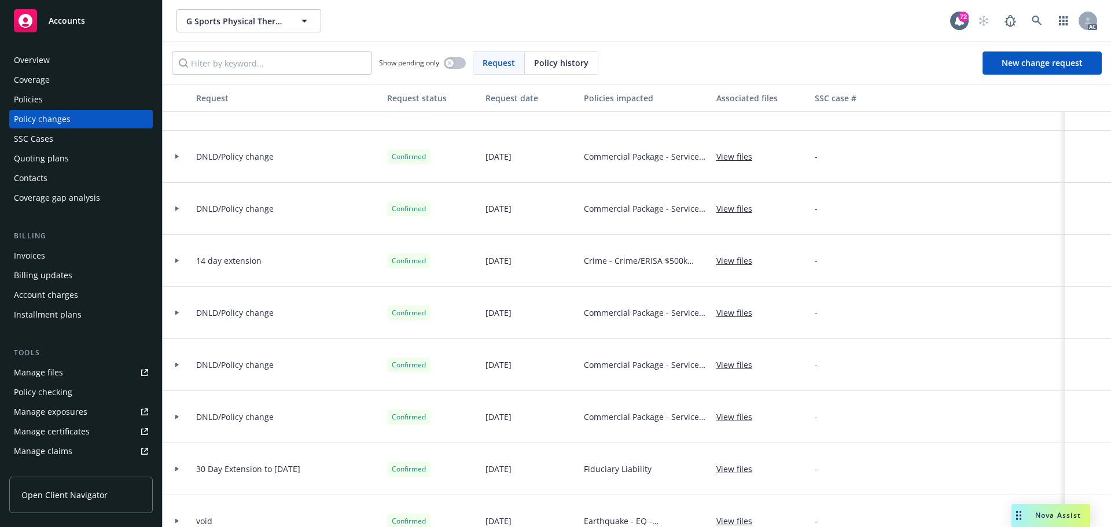
click at [30, 105] on div "Policies" at bounding box center [28, 99] width 29 height 19
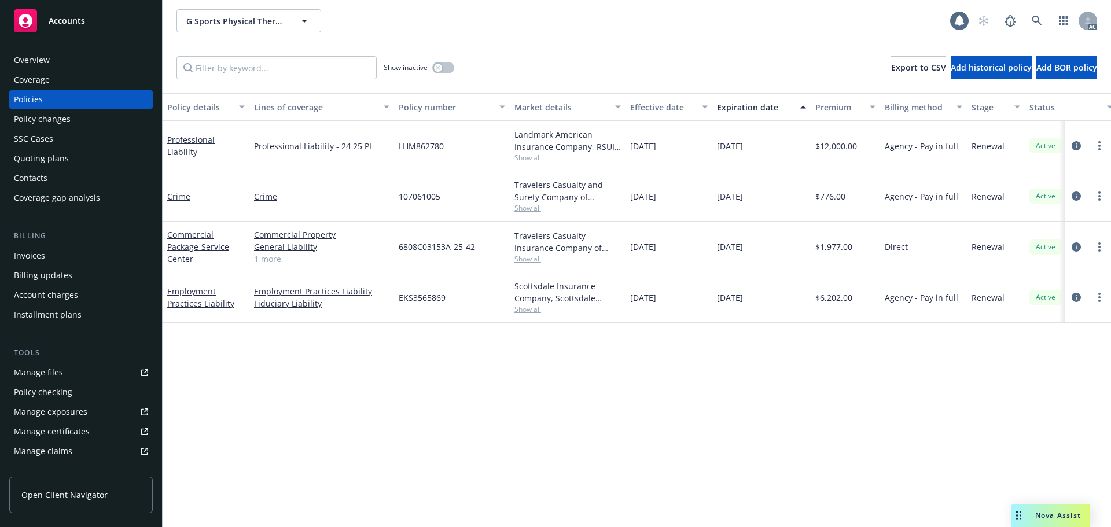
click at [716, 397] on div "Policy details Lines of coverage Policy number Market details Effective date Ex…" at bounding box center [637, 310] width 949 height 434
click at [1073, 147] on icon "circleInformation" at bounding box center [1076, 145] width 9 height 9
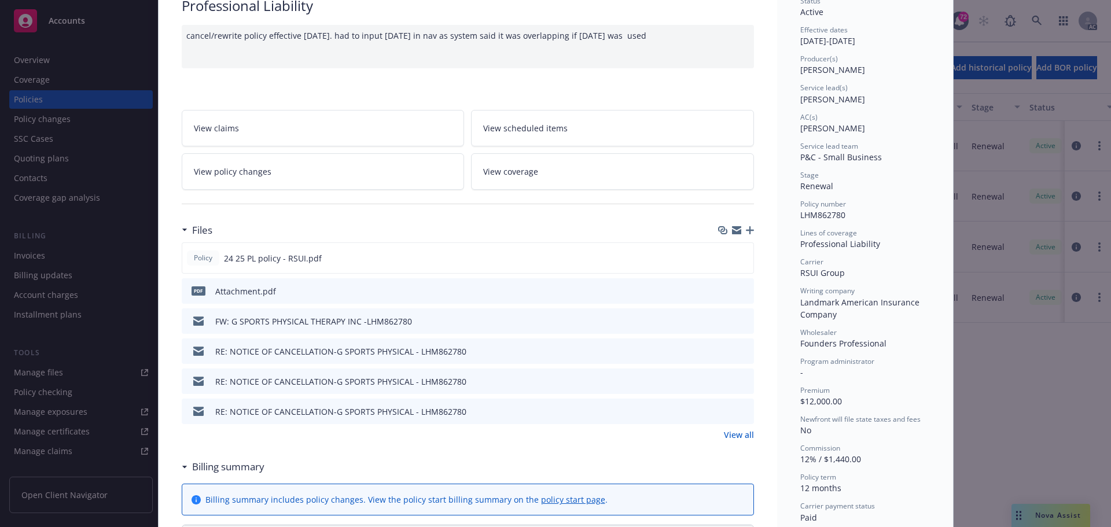
scroll to position [174, 0]
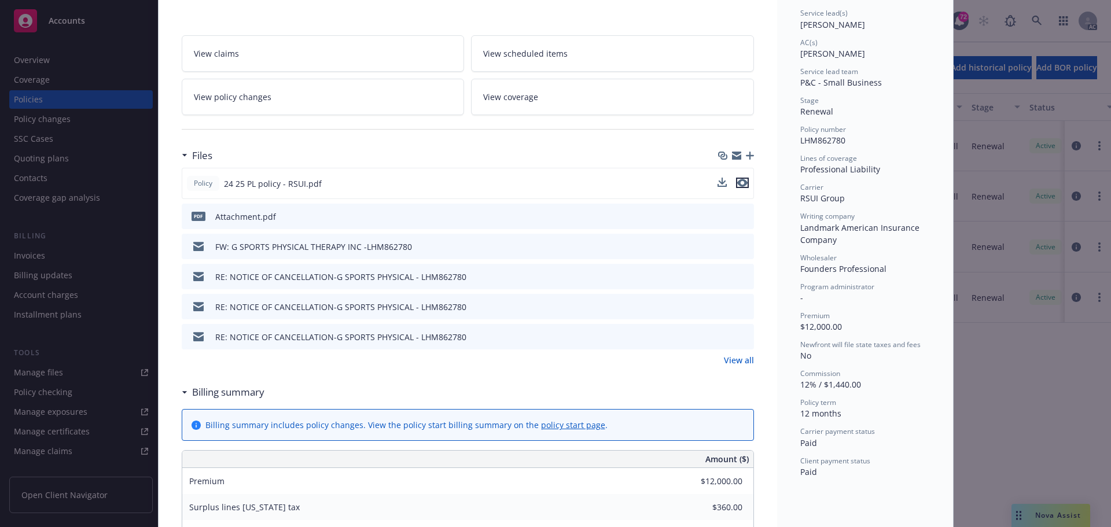
click at [742, 183] on icon "preview file" at bounding box center [742, 183] width 10 height 8
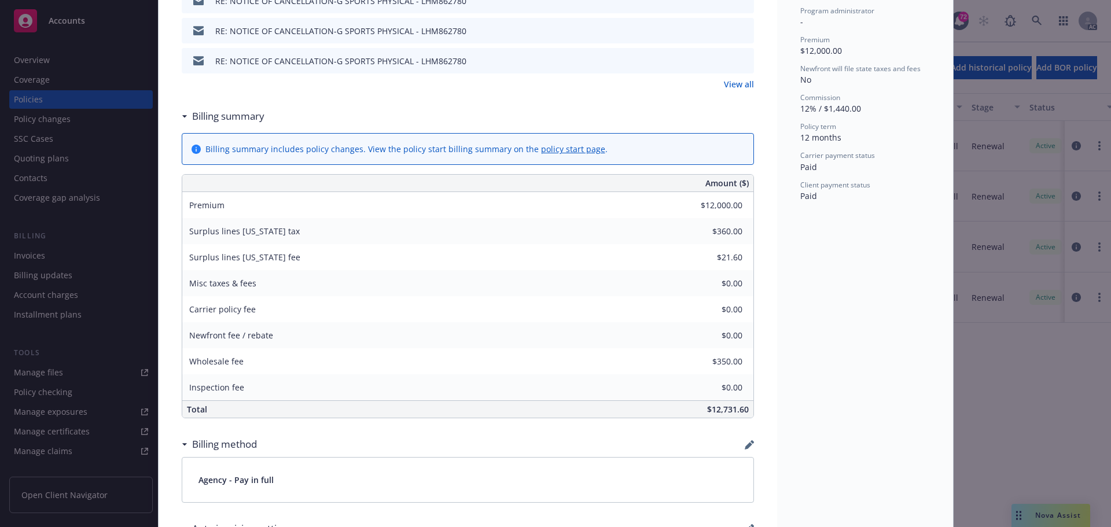
scroll to position [463, 0]
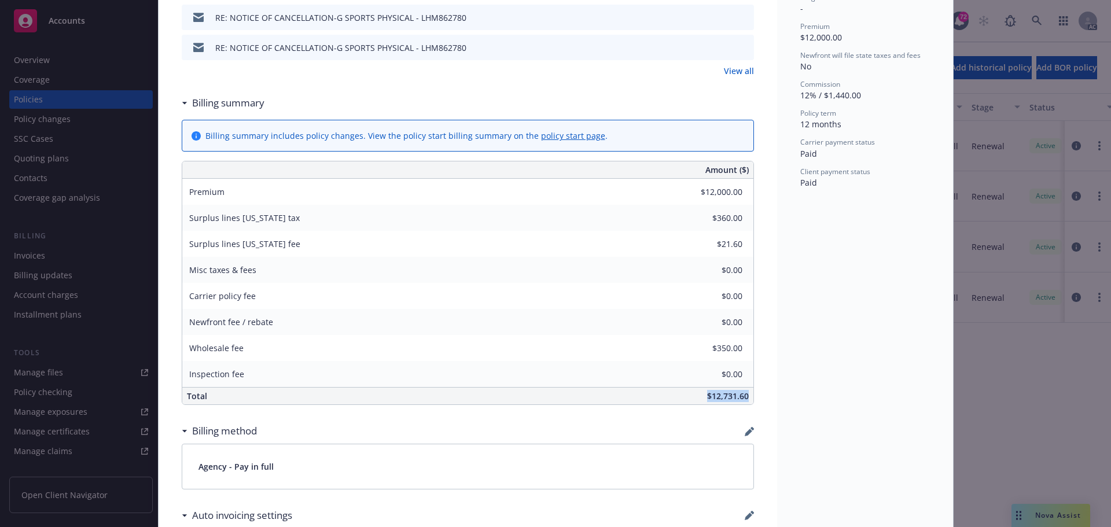
drag, startPoint x: 681, startPoint y: 398, endPoint x: 757, endPoint y: 398, distance: 76.4
click at [757, 398] on div "Professional Liability cancel/rewrite policy effective 10/1/2024. had to input …" at bounding box center [468, 394] width 619 height 1580
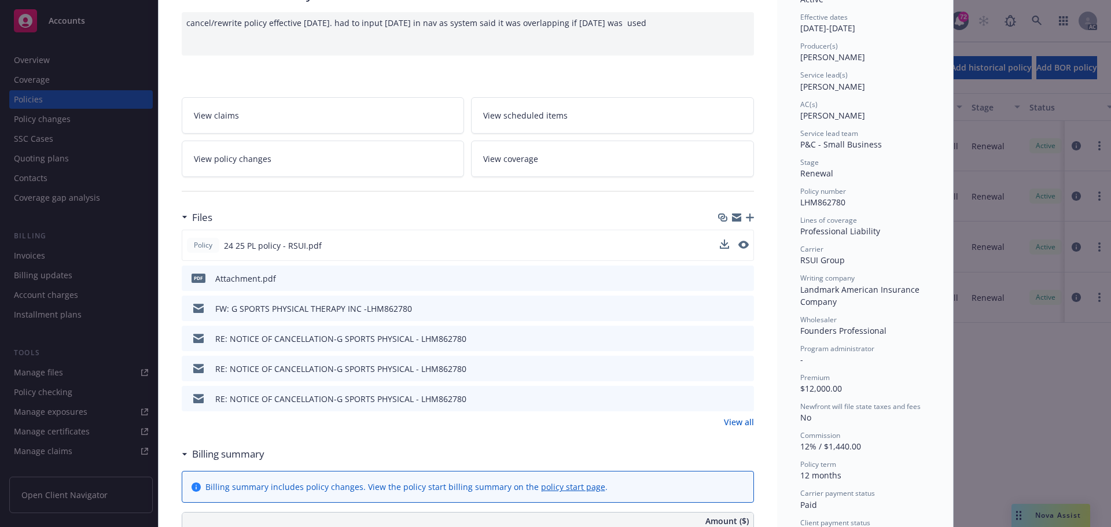
scroll to position [0, 0]
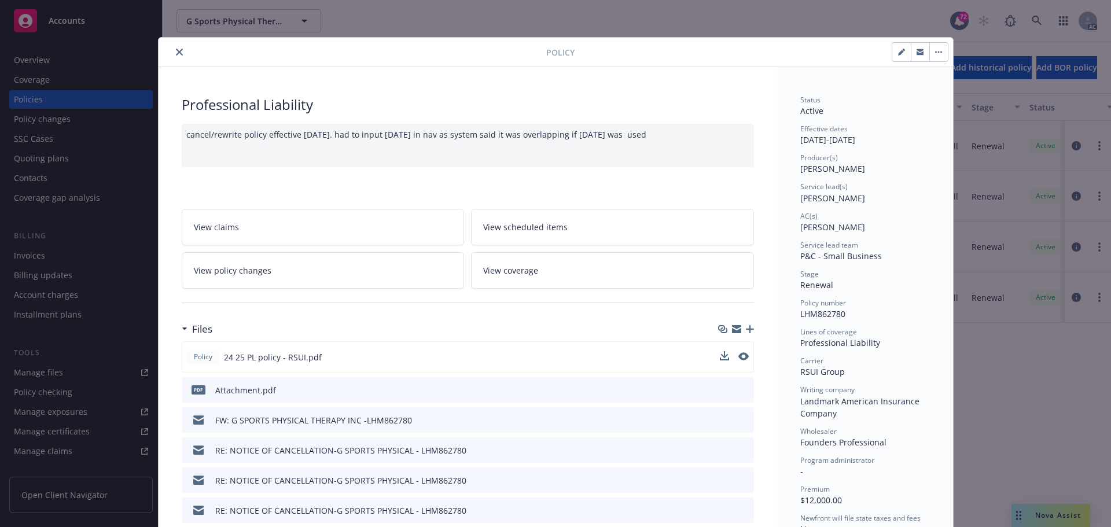
drag, startPoint x: 170, startPoint y: 41, endPoint x: 207, endPoint y: 31, distance: 38.3
click at [170, 41] on div "Policy" at bounding box center [556, 53] width 795 height 30
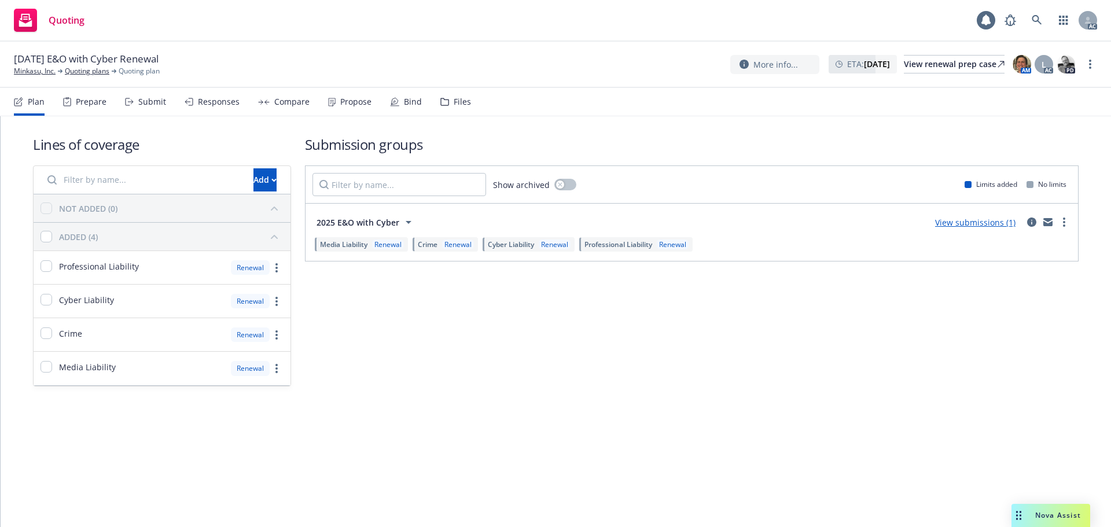
click at [155, 110] on div "Submit" at bounding box center [145, 102] width 41 height 28
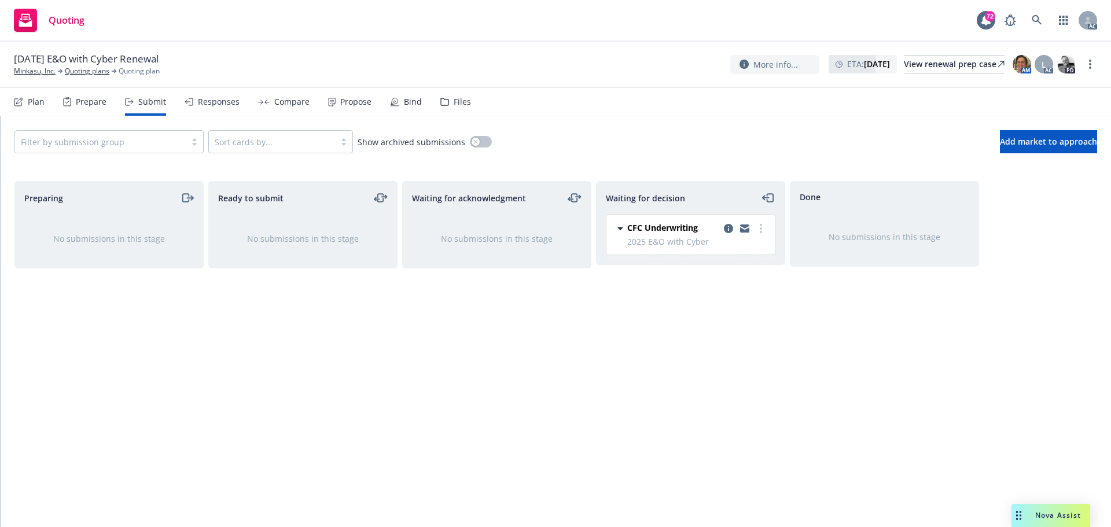
click at [228, 108] on div "Responses" at bounding box center [212, 102] width 55 height 28
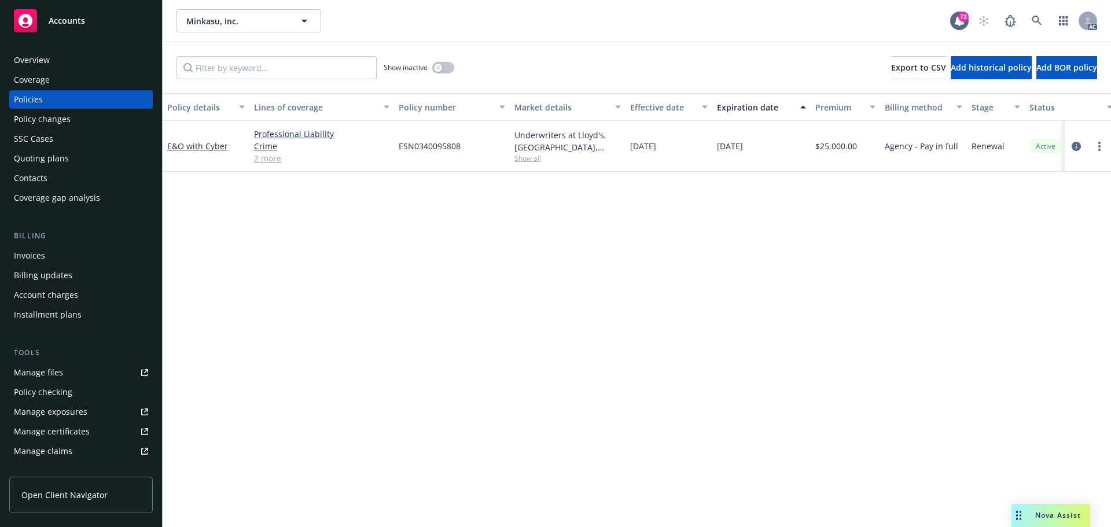
click at [60, 375] on div "Manage files" at bounding box center [38, 372] width 49 height 19
click at [54, 120] on div "Policy changes" at bounding box center [42, 119] width 57 height 19
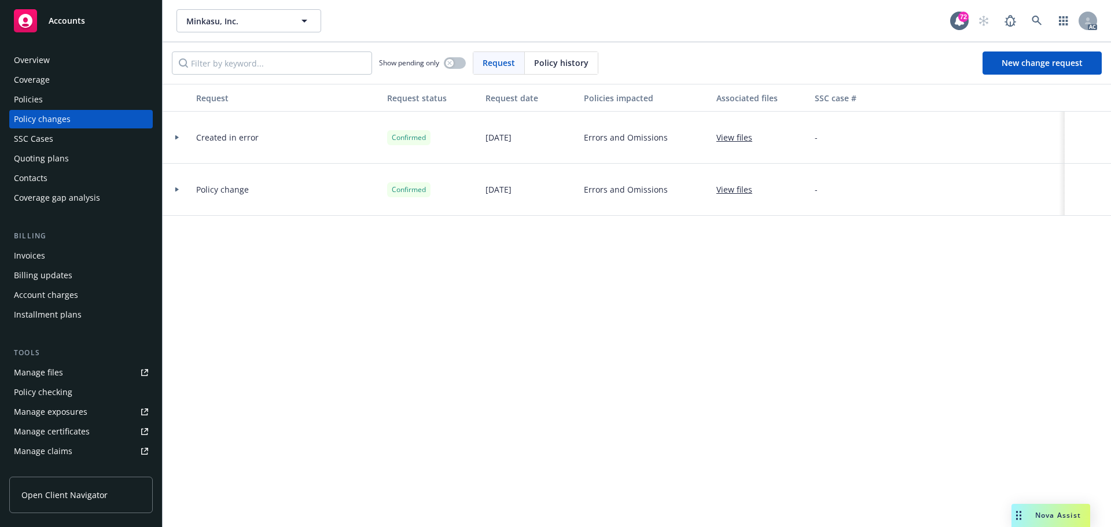
click at [49, 106] on div "Policies" at bounding box center [81, 99] width 134 height 19
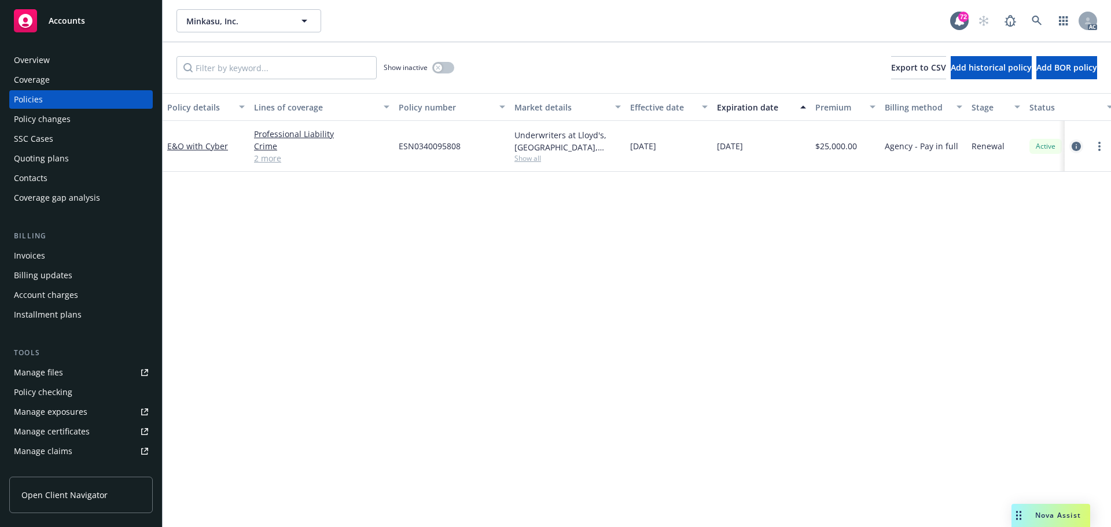
click at [1081, 146] on link "circleInformation" at bounding box center [1076, 146] width 14 height 14
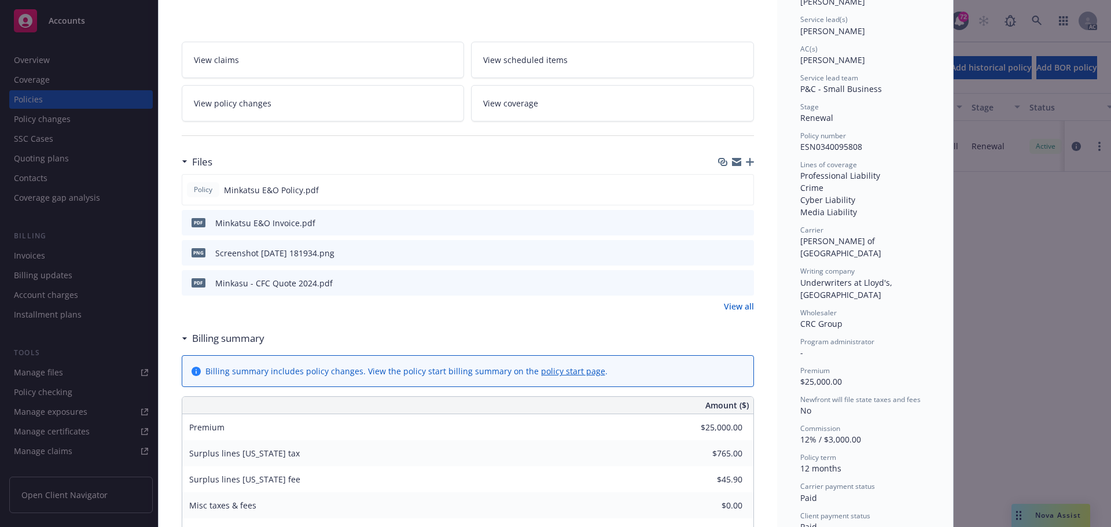
scroll to position [174, 0]
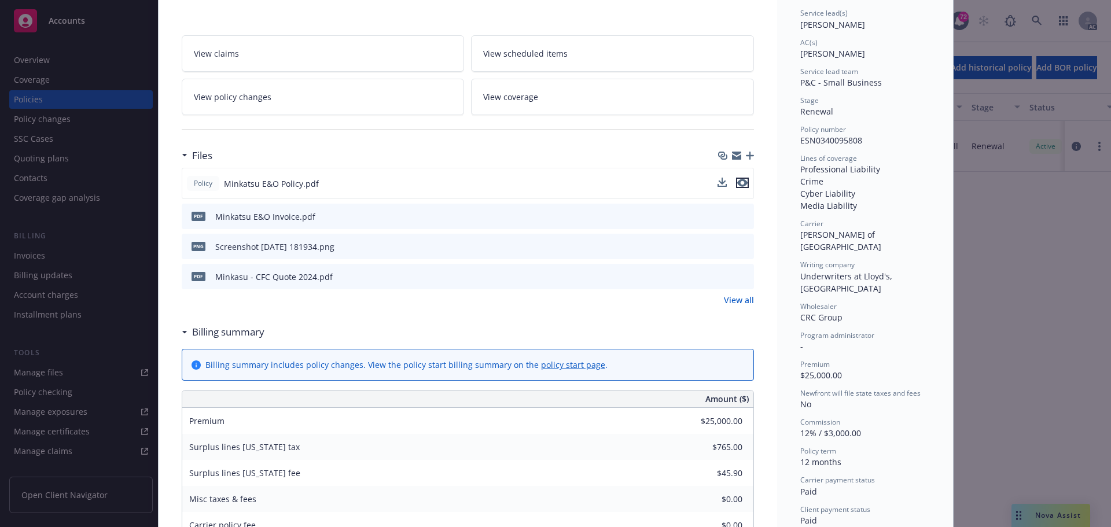
click at [740, 184] on icon "preview file" at bounding box center [742, 183] width 10 height 8
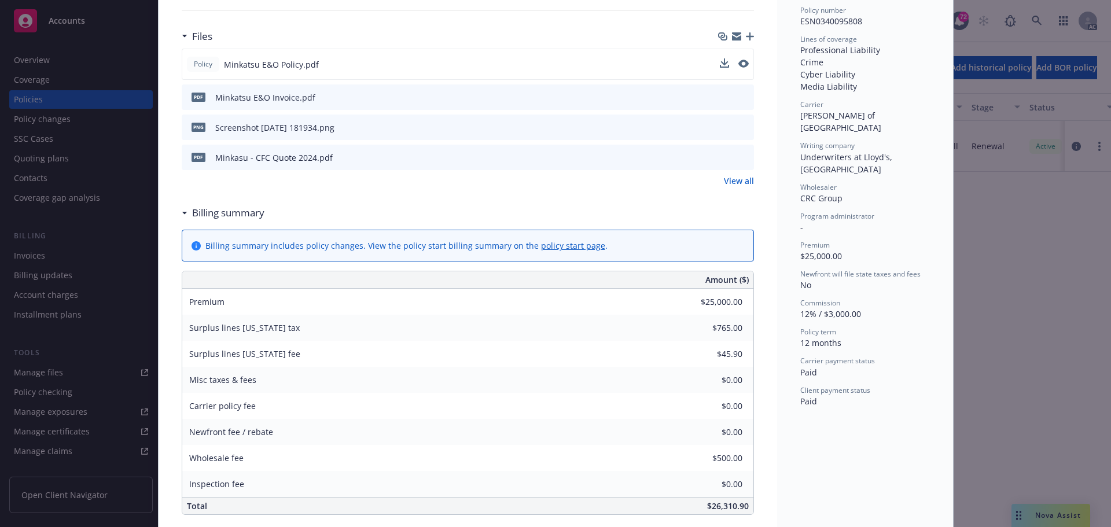
scroll to position [347, 0]
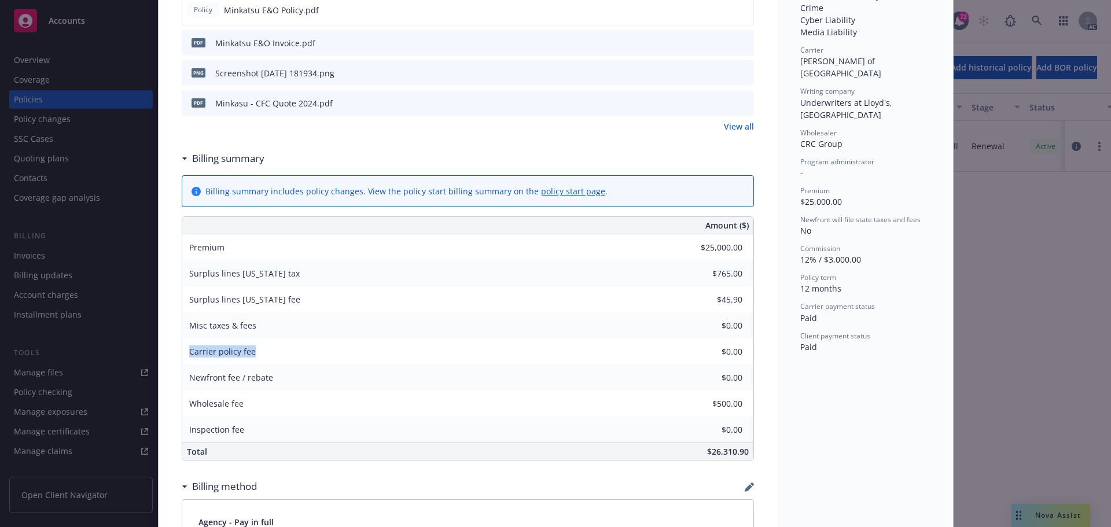
drag, startPoint x: 184, startPoint y: 353, endPoint x: 252, endPoint y: 345, distance: 68.7
click at [252, 345] on div "Carrier policy fee" at bounding box center [222, 352] width 80 height 26
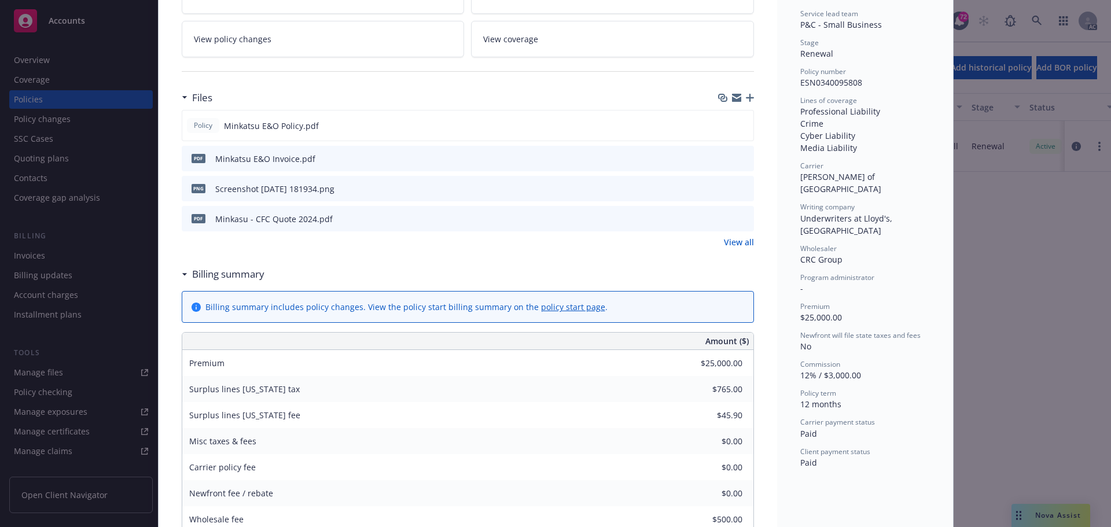
click at [738, 218] on icon "preview file" at bounding box center [743, 218] width 10 height 8
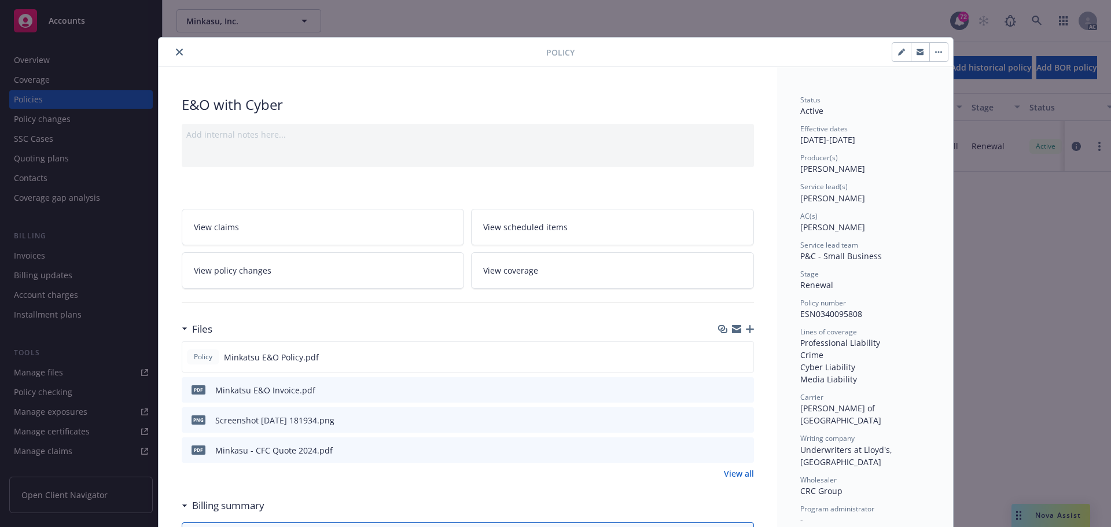
scroll to position [231, 0]
